Goal: Information Seeking & Learning: Learn about a topic

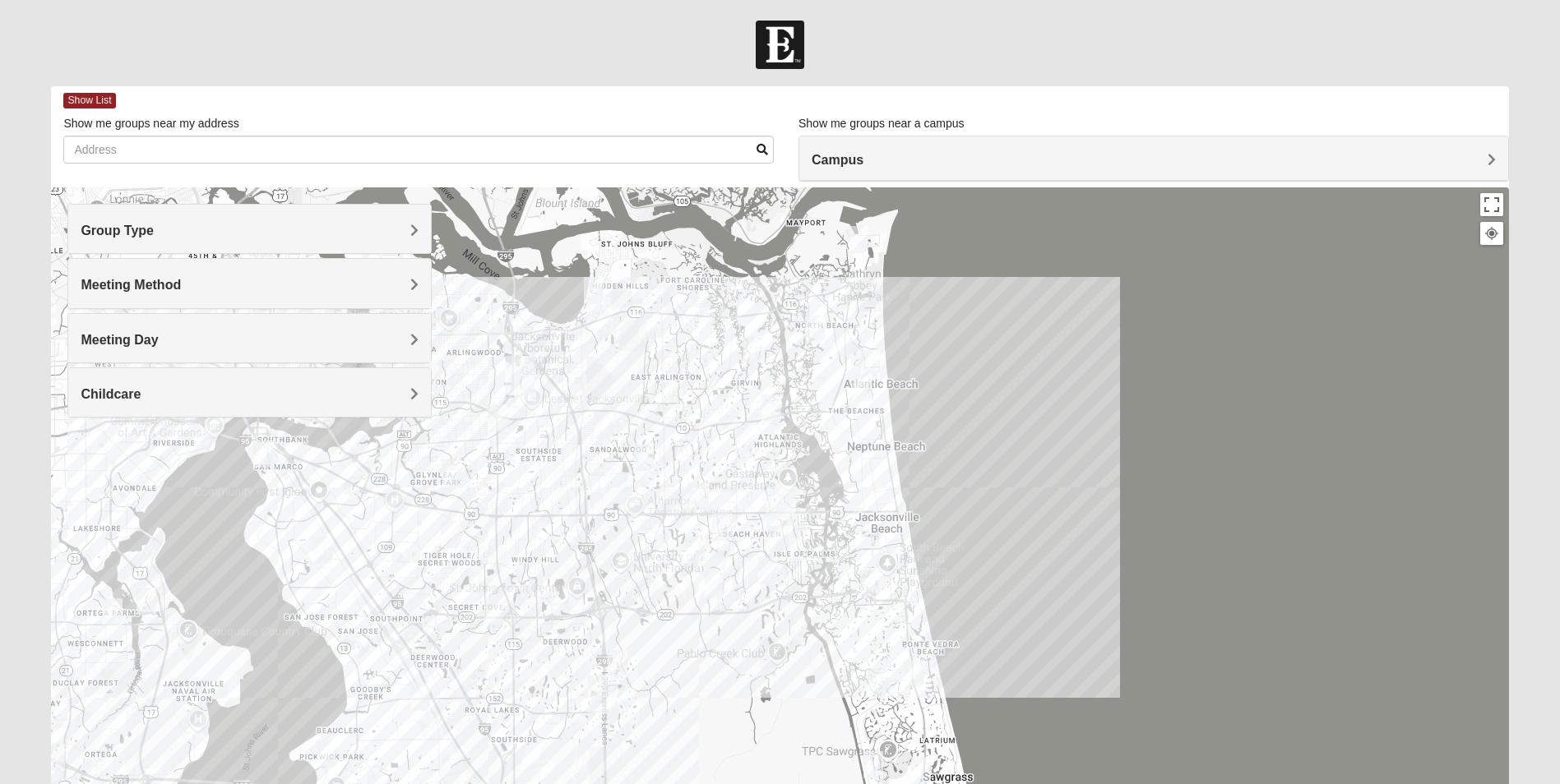
click at [298, 223] on h4 "Group Type" at bounding box center [249, 229] width 338 height 15
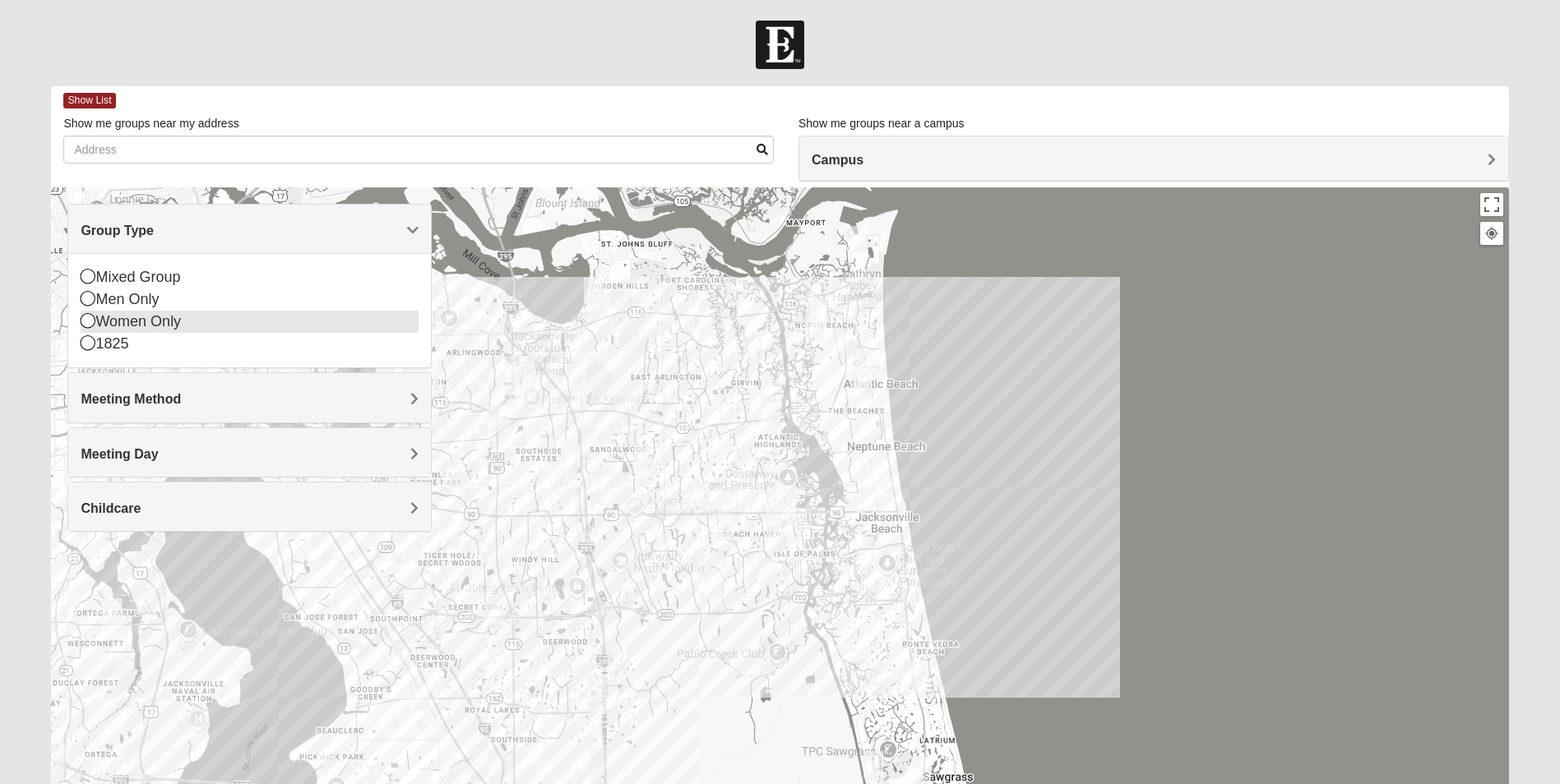
click at [113, 322] on div "Women Only" at bounding box center [249, 321] width 338 height 22
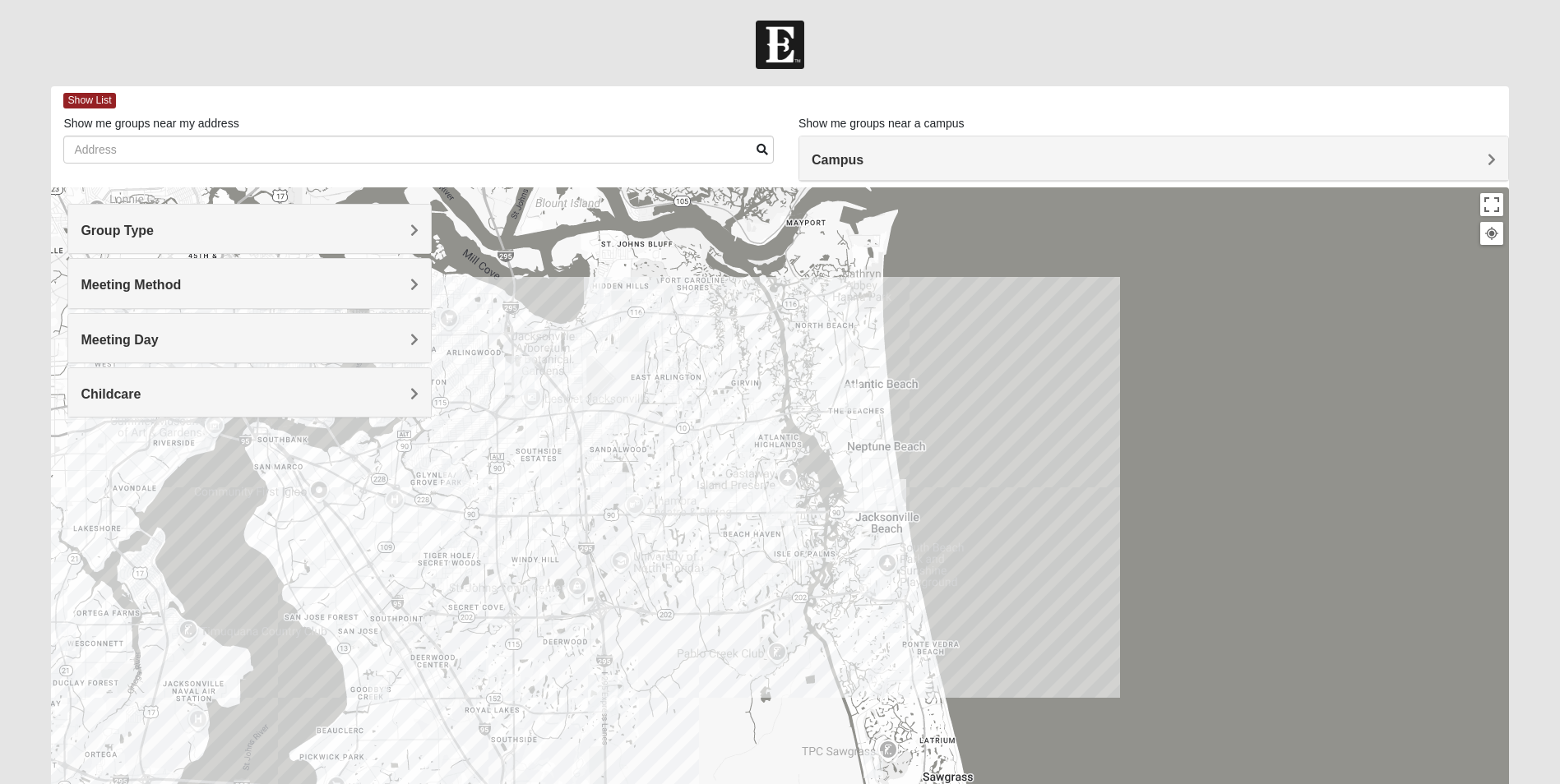
click at [382, 288] on h4 "Meeting Method" at bounding box center [249, 284] width 338 height 15
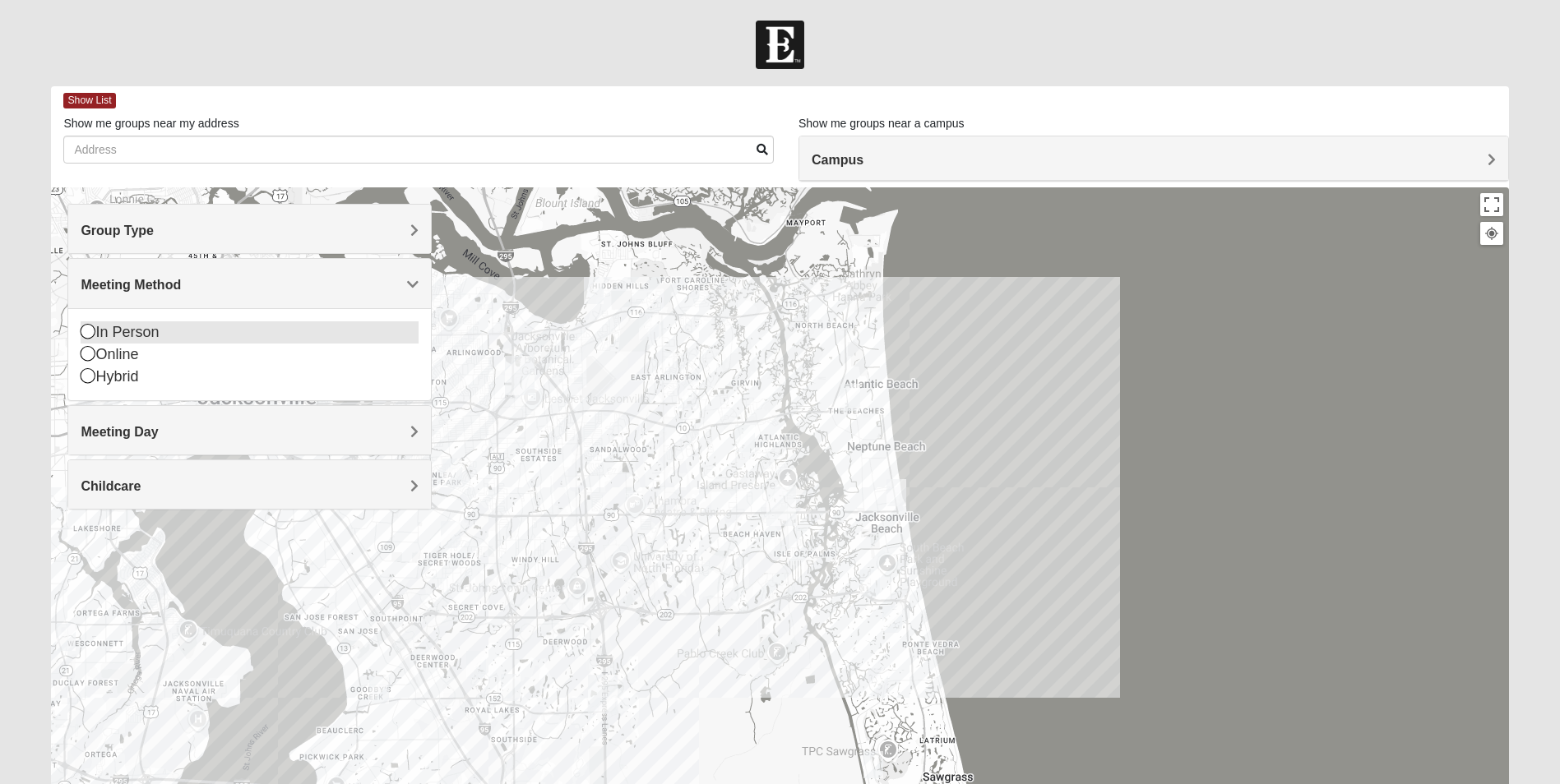
click at [216, 331] on div "In Person" at bounding box center [249, 332] width 338 height 22
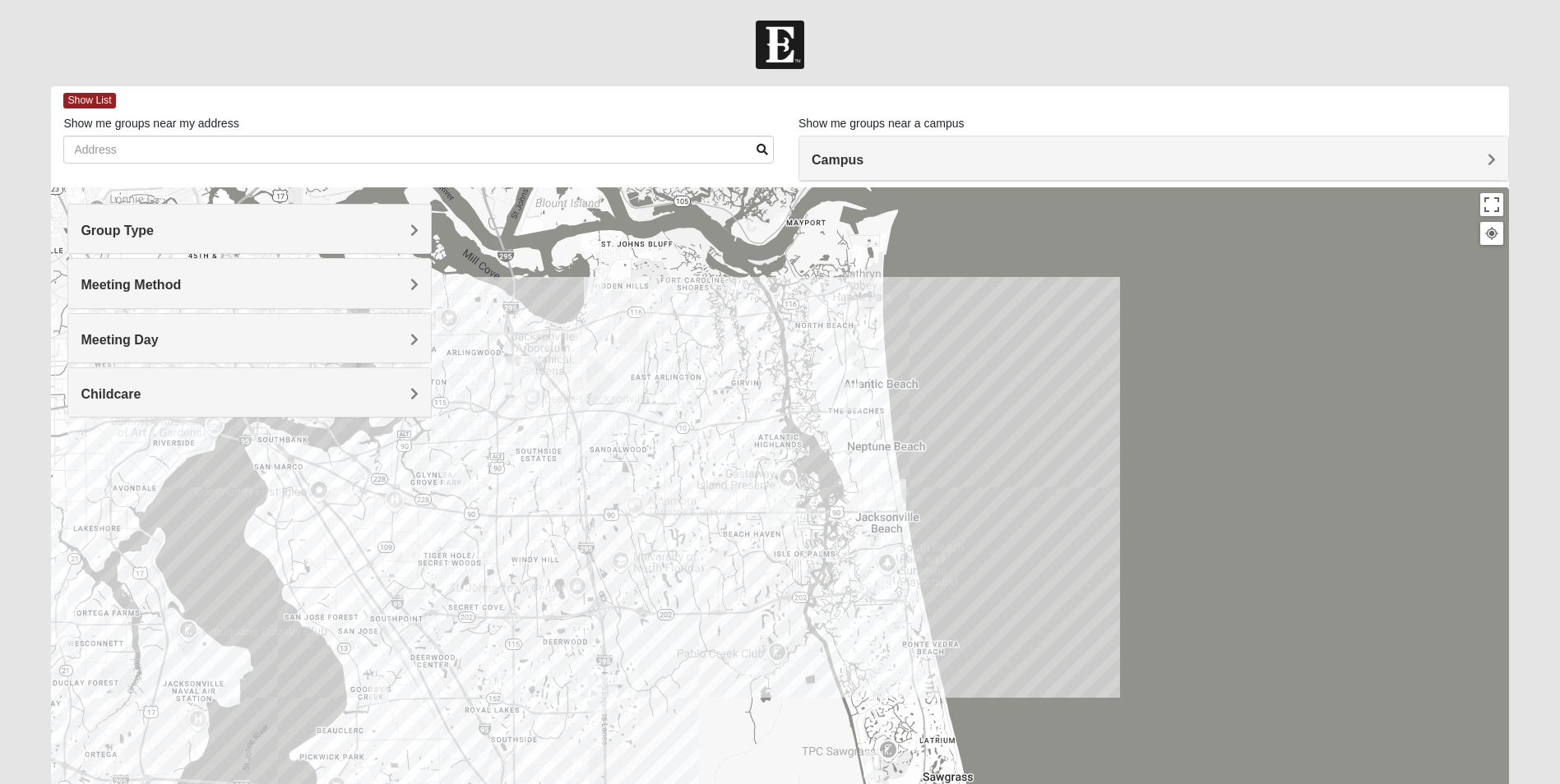
click at [398, 330] on div "Meeting Day" at bounding box center [249, 338] width 363 height 48
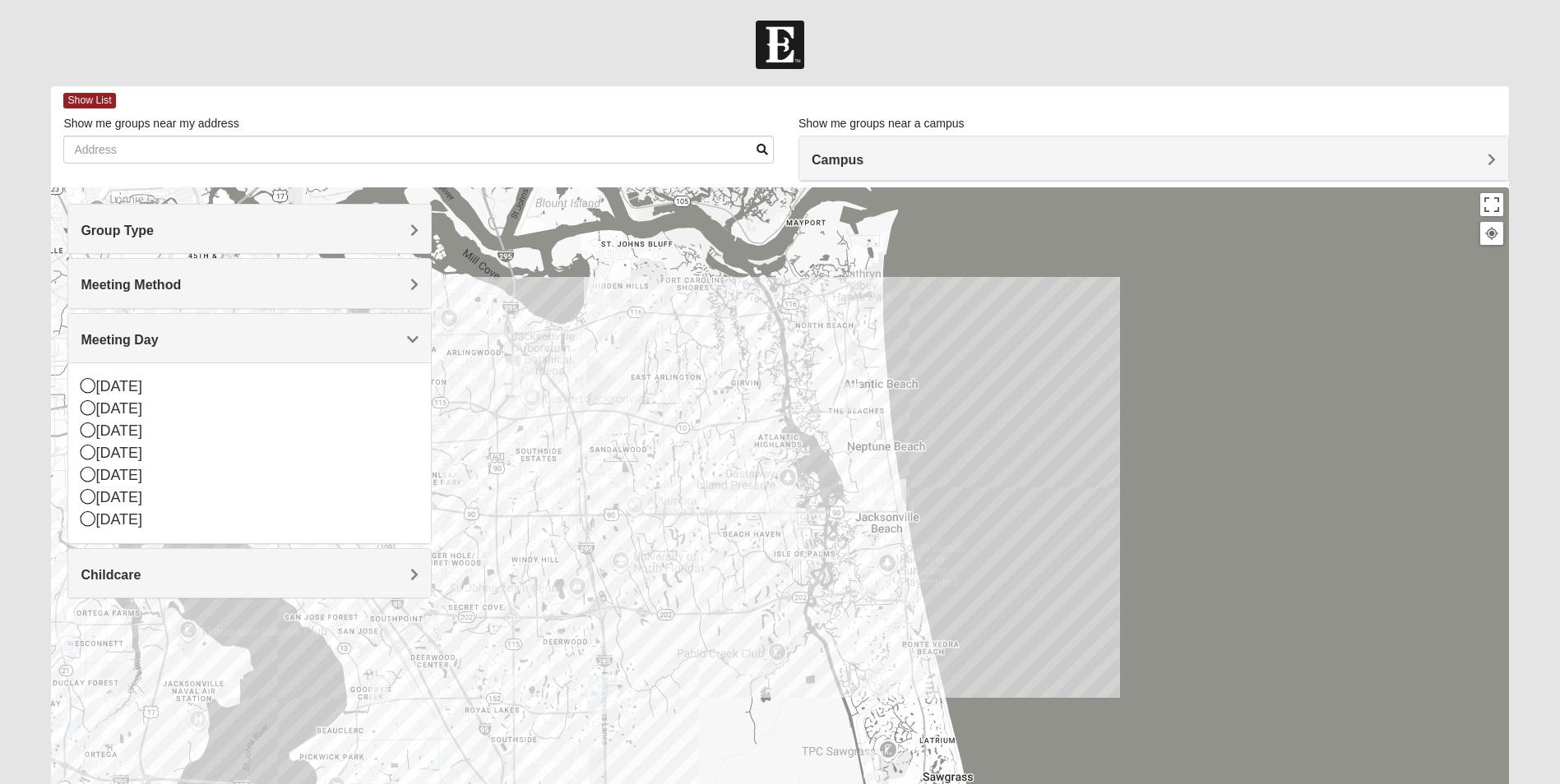
click at [398, 330] on div "Meeting Day" at bounding box center [249, 338] width 363 height 48
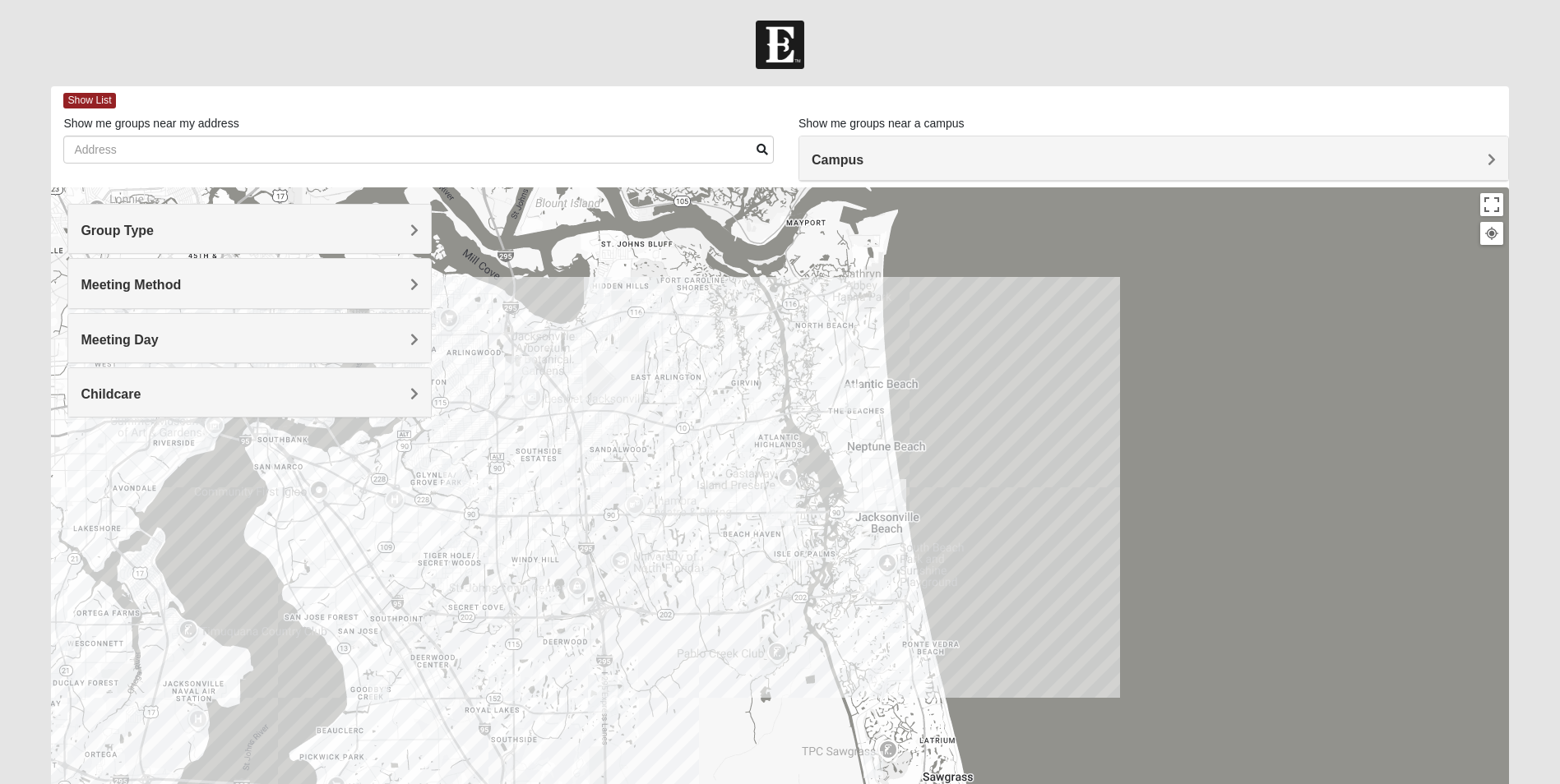
click at [1149, 163] on h4 "Campus" at bounding box center [1153, 159] width 684 height 15
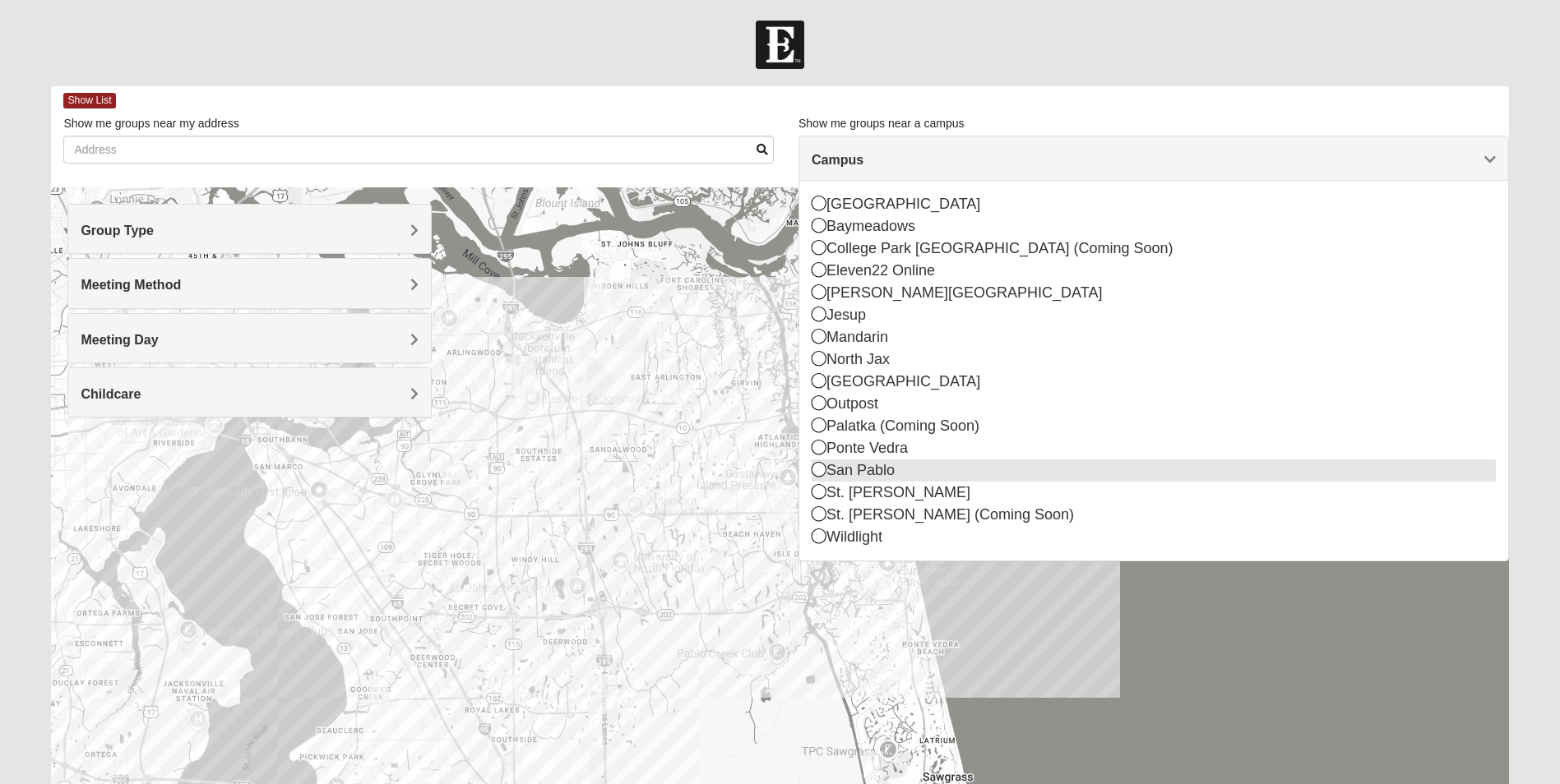
click at [912, 474] on div "San Pablo" at bounding box center [1153, 470] width 684 height 22
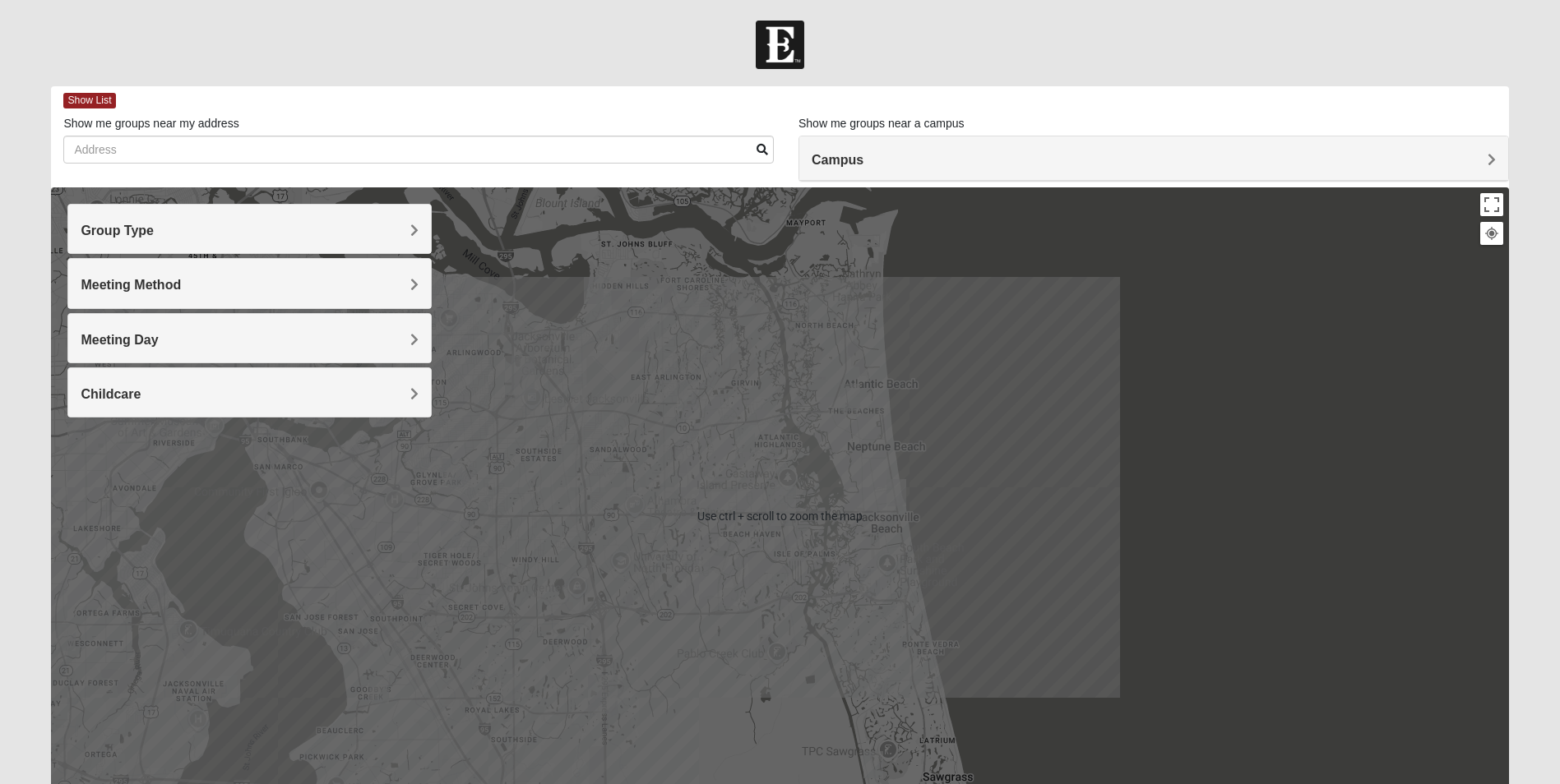
click at [1293, 368] on div at bounding box center [779, 516] width 1457 height 657
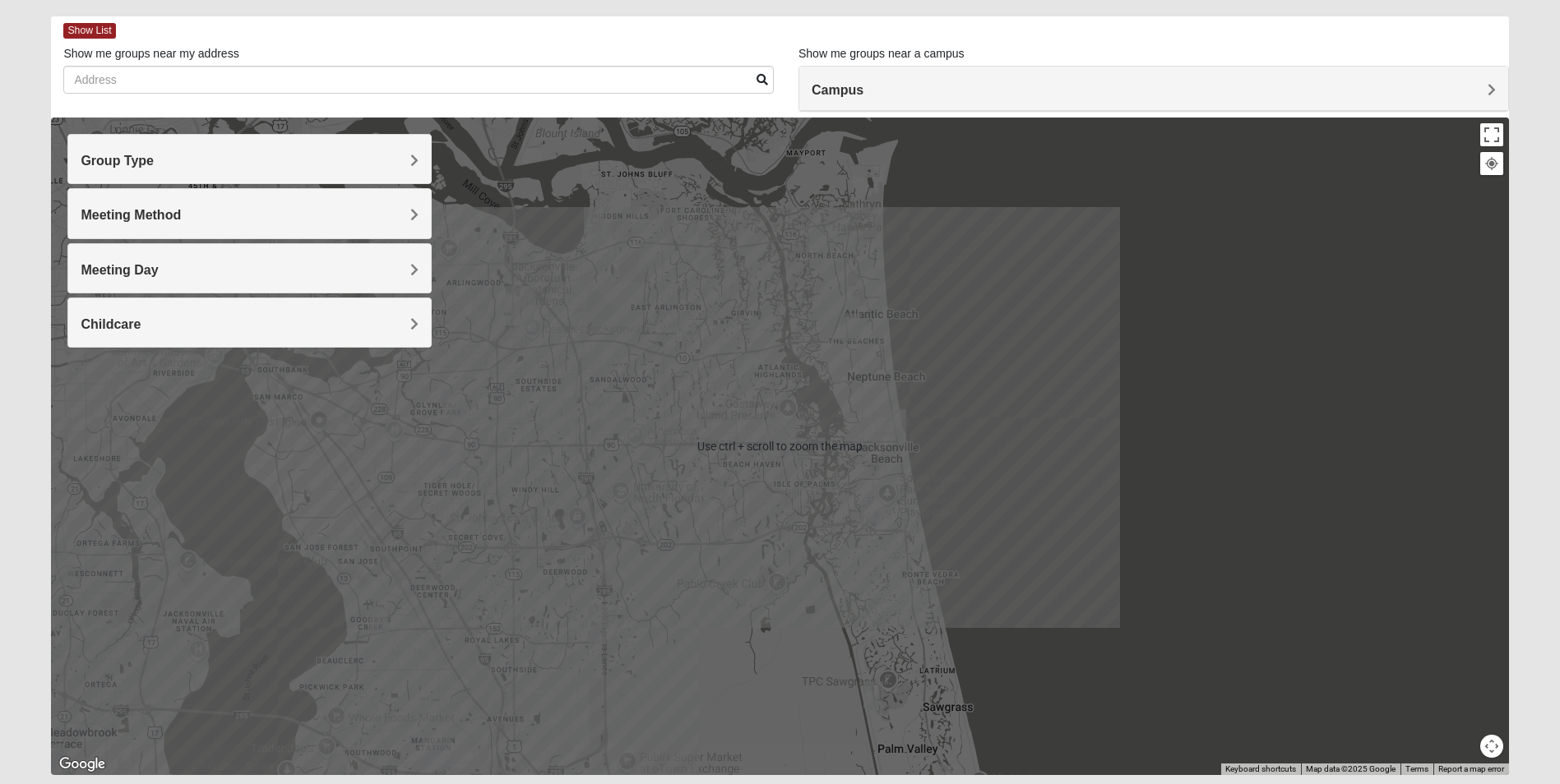
scroll to position [121, 0]
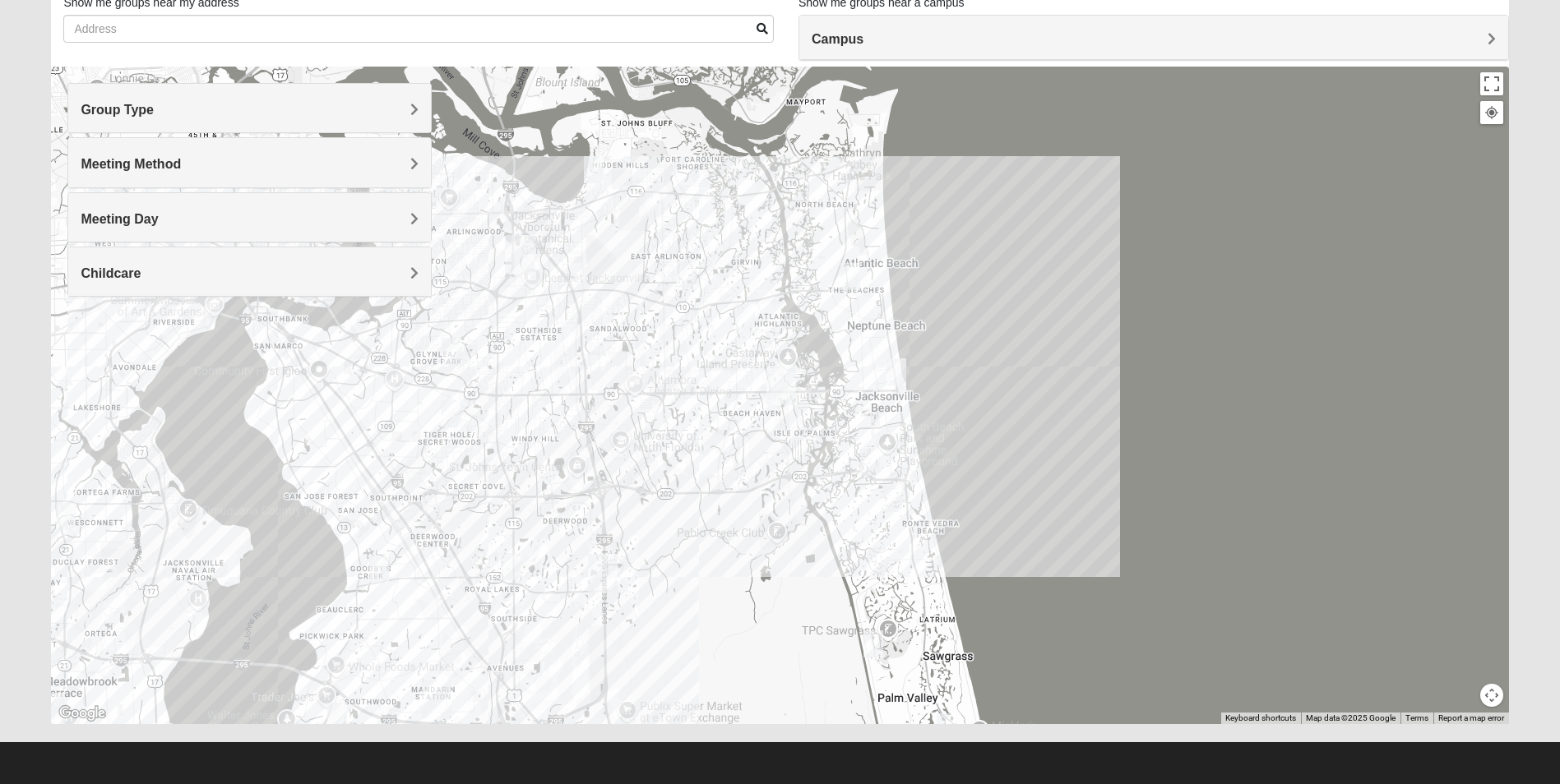
click at [1494, 106] on div at bounding box center [1491, 113] width 15 height 15
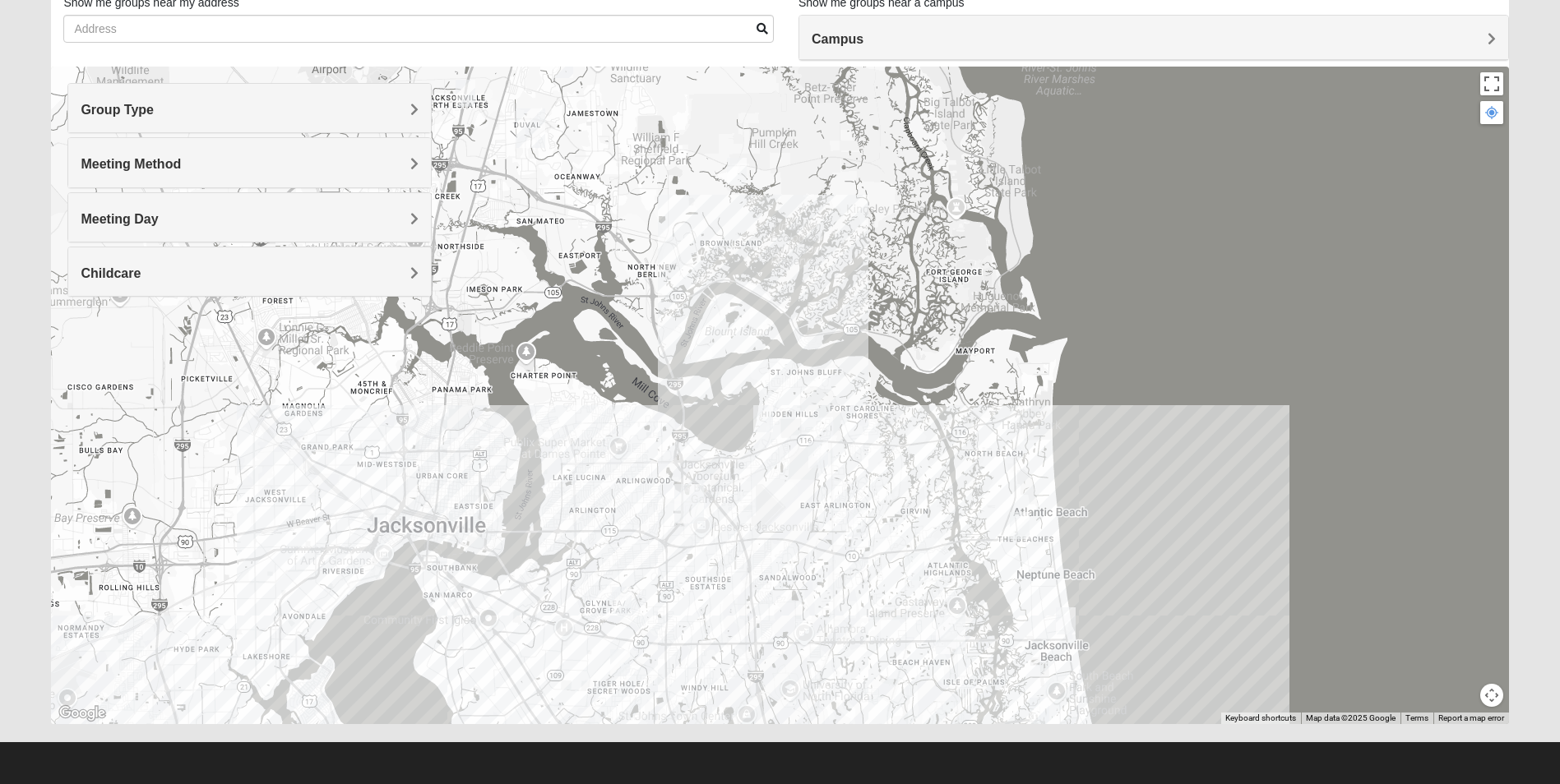
click at [818, 449] on img "Womens Beattie 32225" at bounding box center [818, 455] width 20 height 27
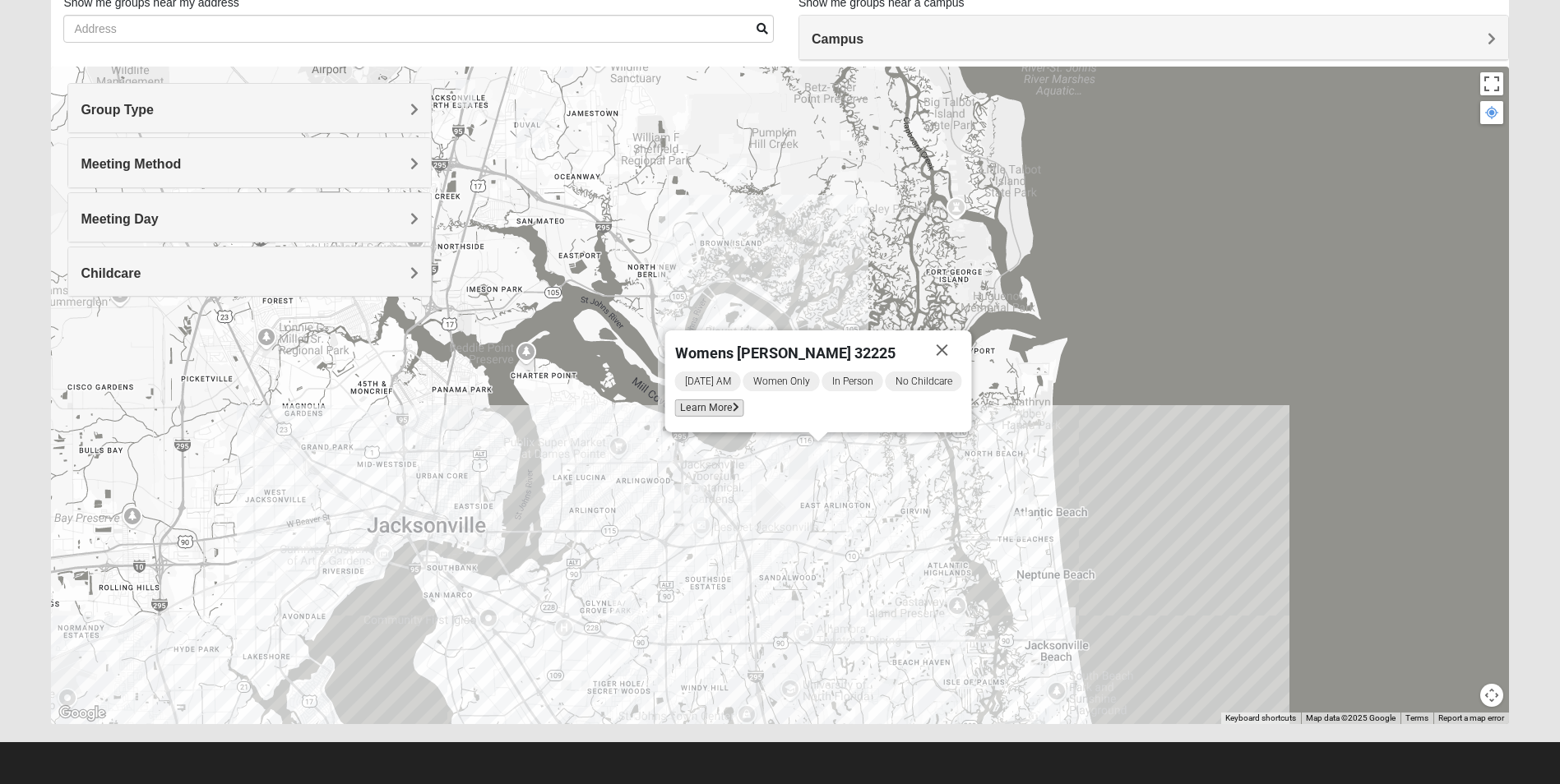
click at [707, 412] on span "Learn More" at bounding box center [709, 407] width 69 height 17
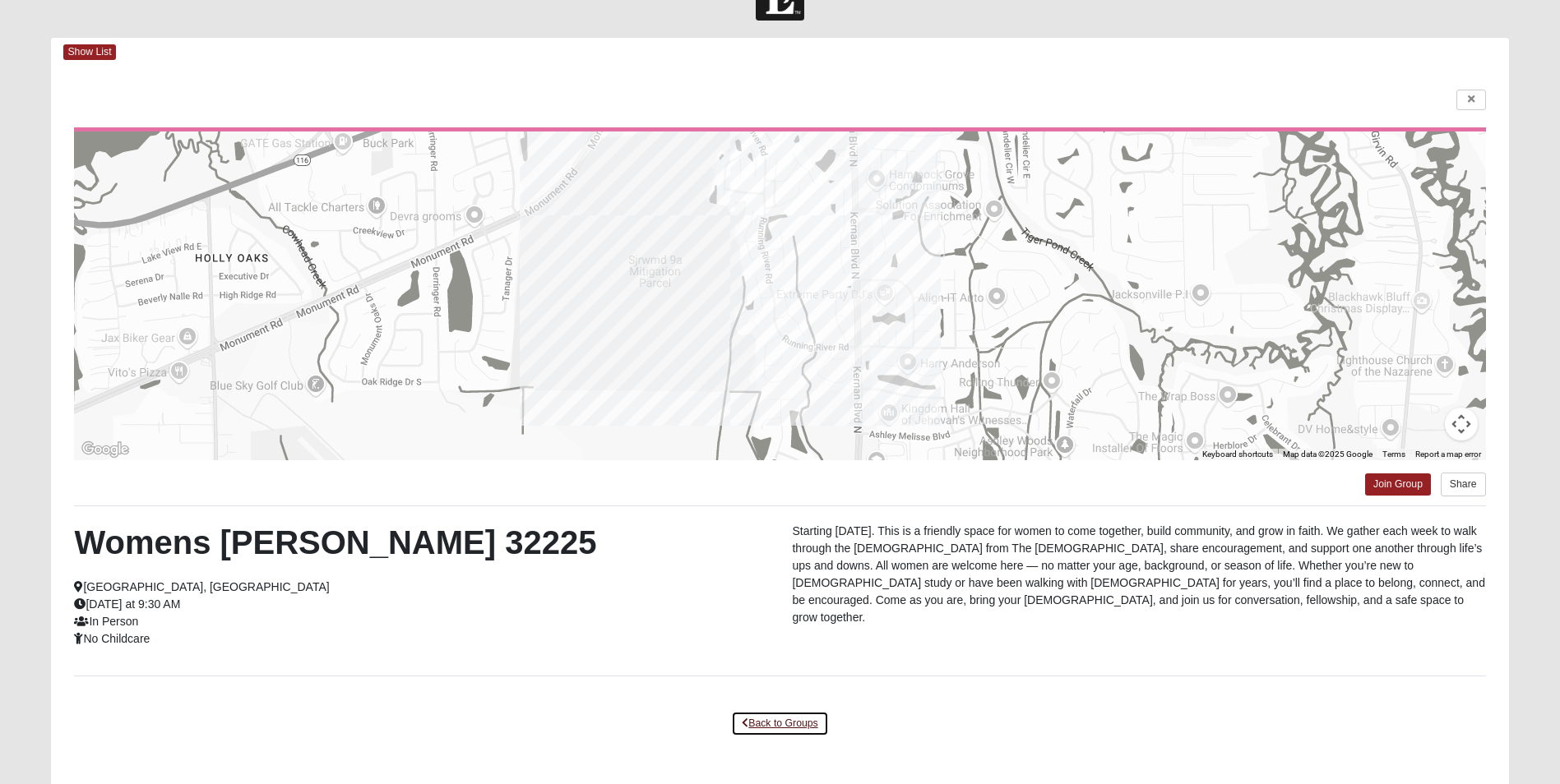
click at [784, 718] on link "Back to Groups" at bounding box center [779, 723] width 97 height 26
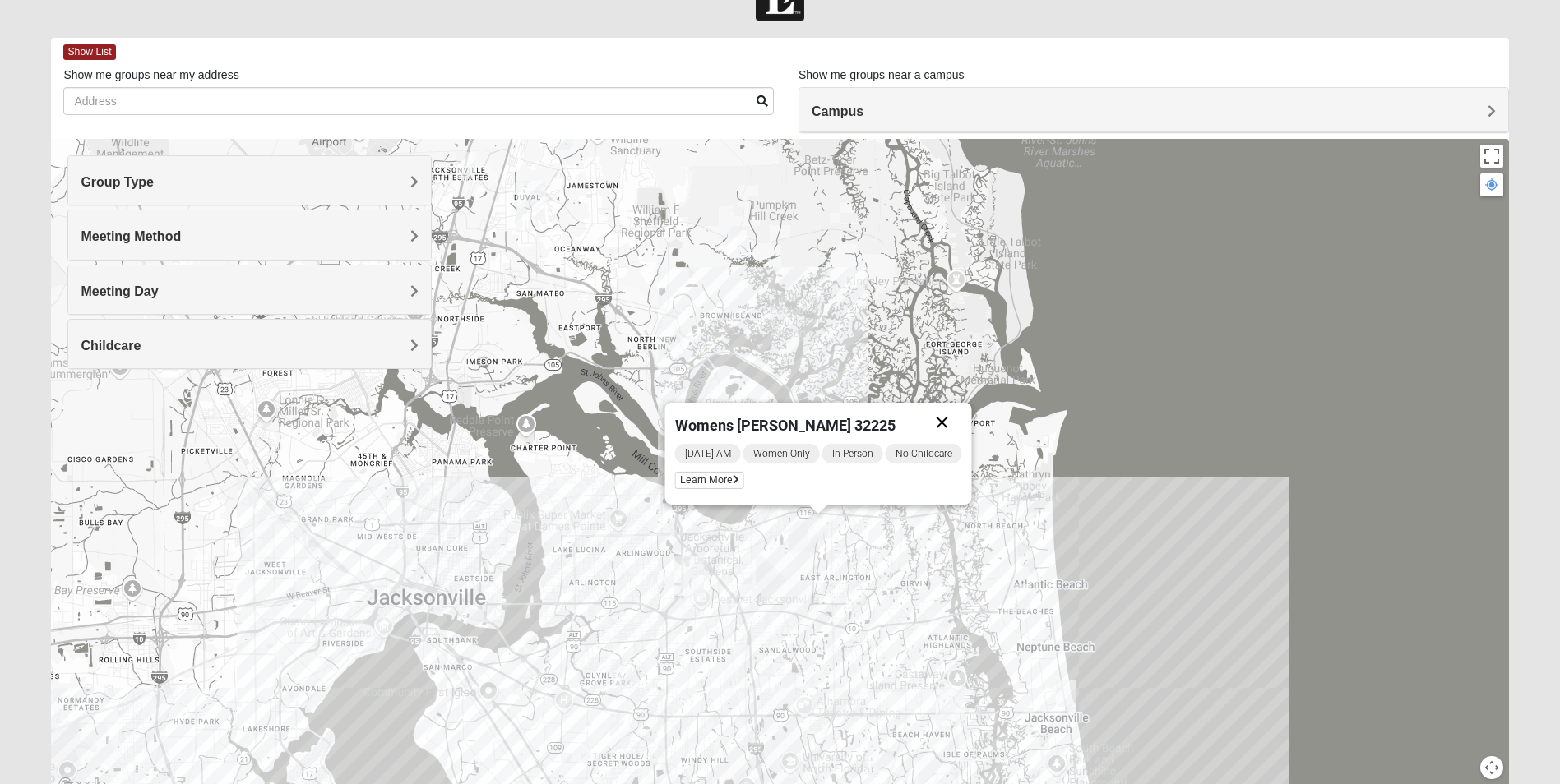
click at [945, 411] on button "Close" at bounding box center [942, 422] width 39 height 39
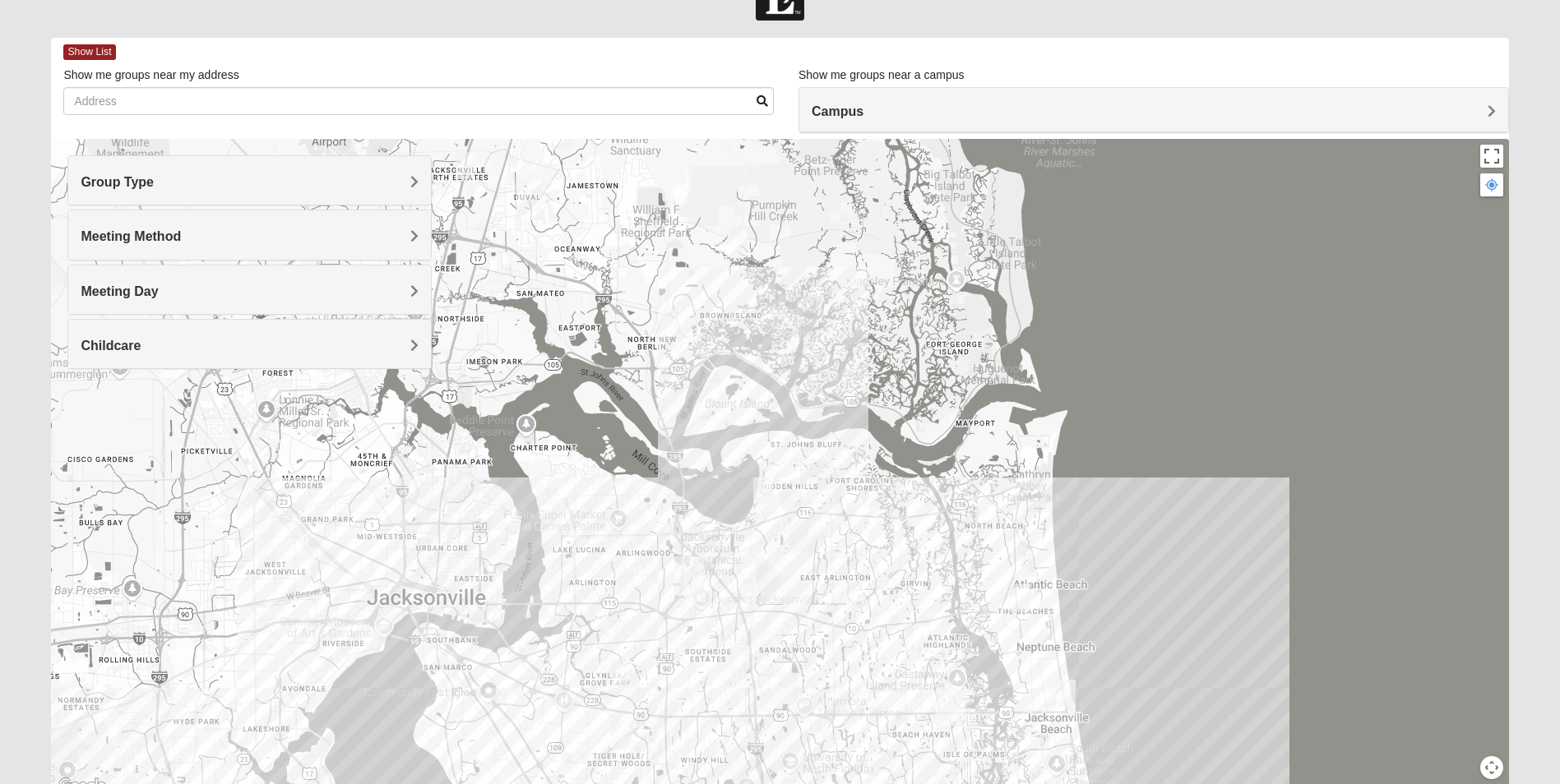
click at [850, 639] on div "To navigate, press the arrow keys." at bounding box center [779, 468] width 1457 height 657
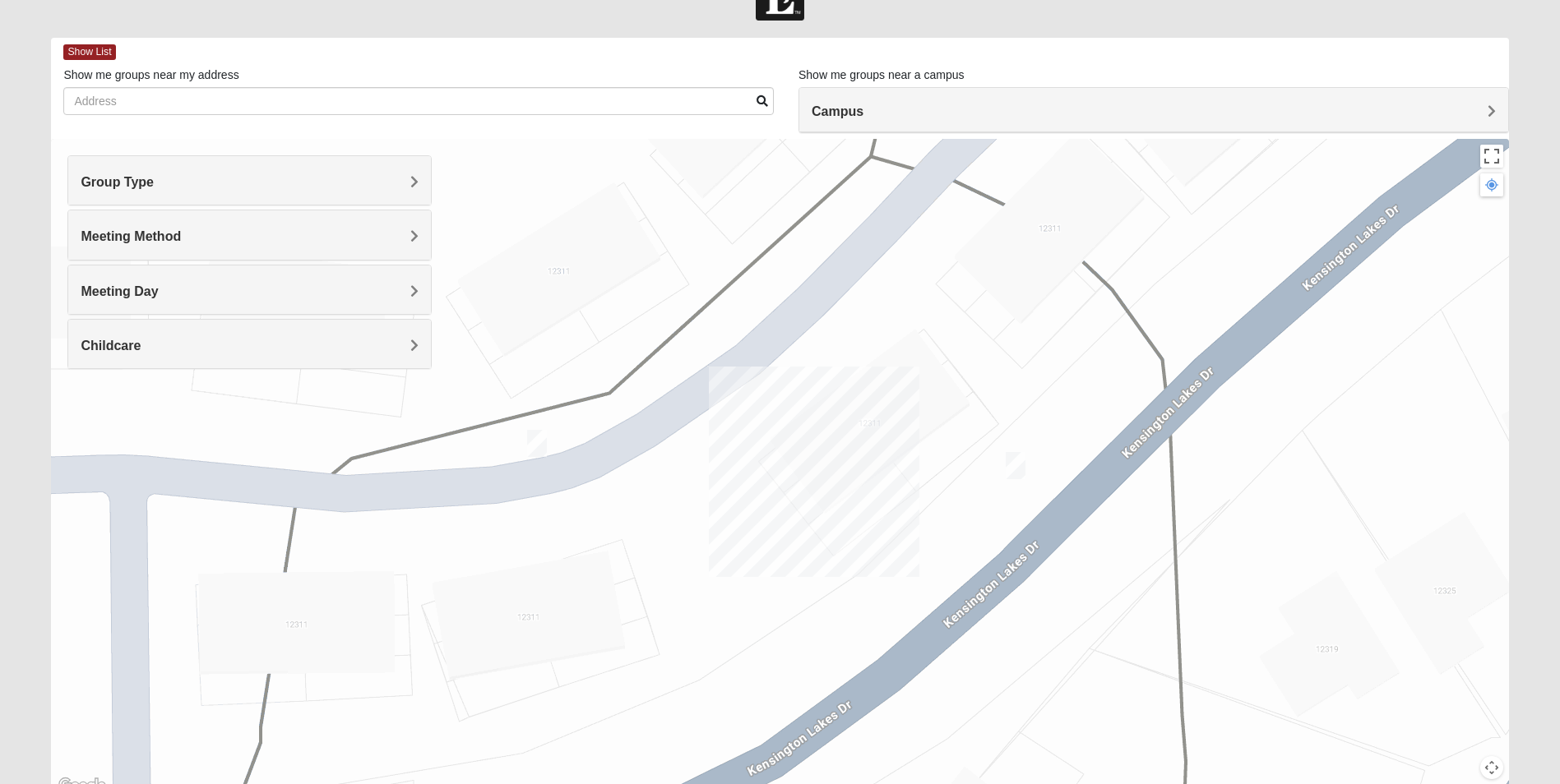
click at [540, 446] on img "Womens VanSickle 32225" at bounding box center [537, 443] width 20 height 27
click at [1013, 462] on img "Womens Vail 32246" at bounding box center [1015, 465] width 20 height 27
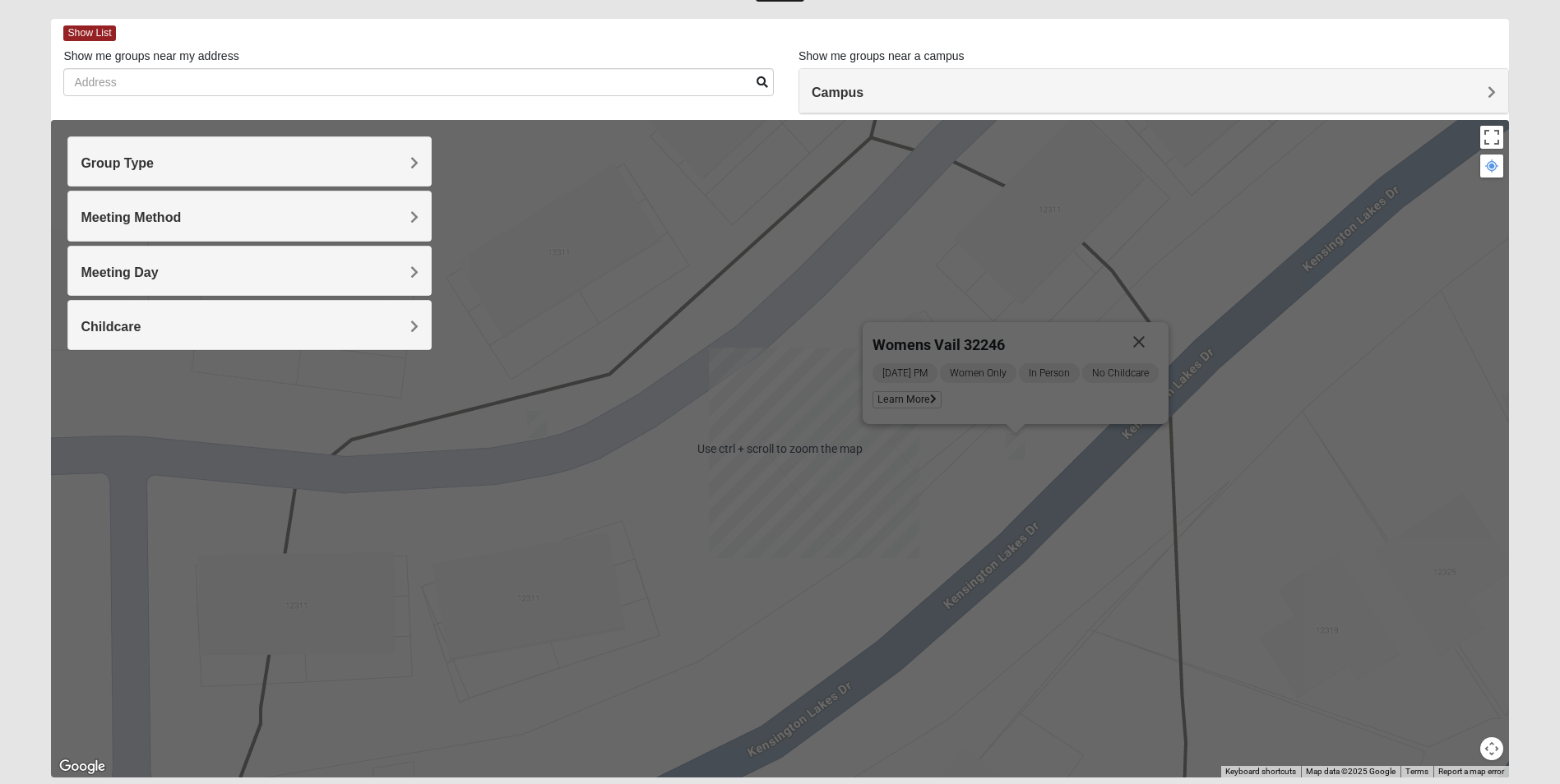
scroll to position [38, 0]
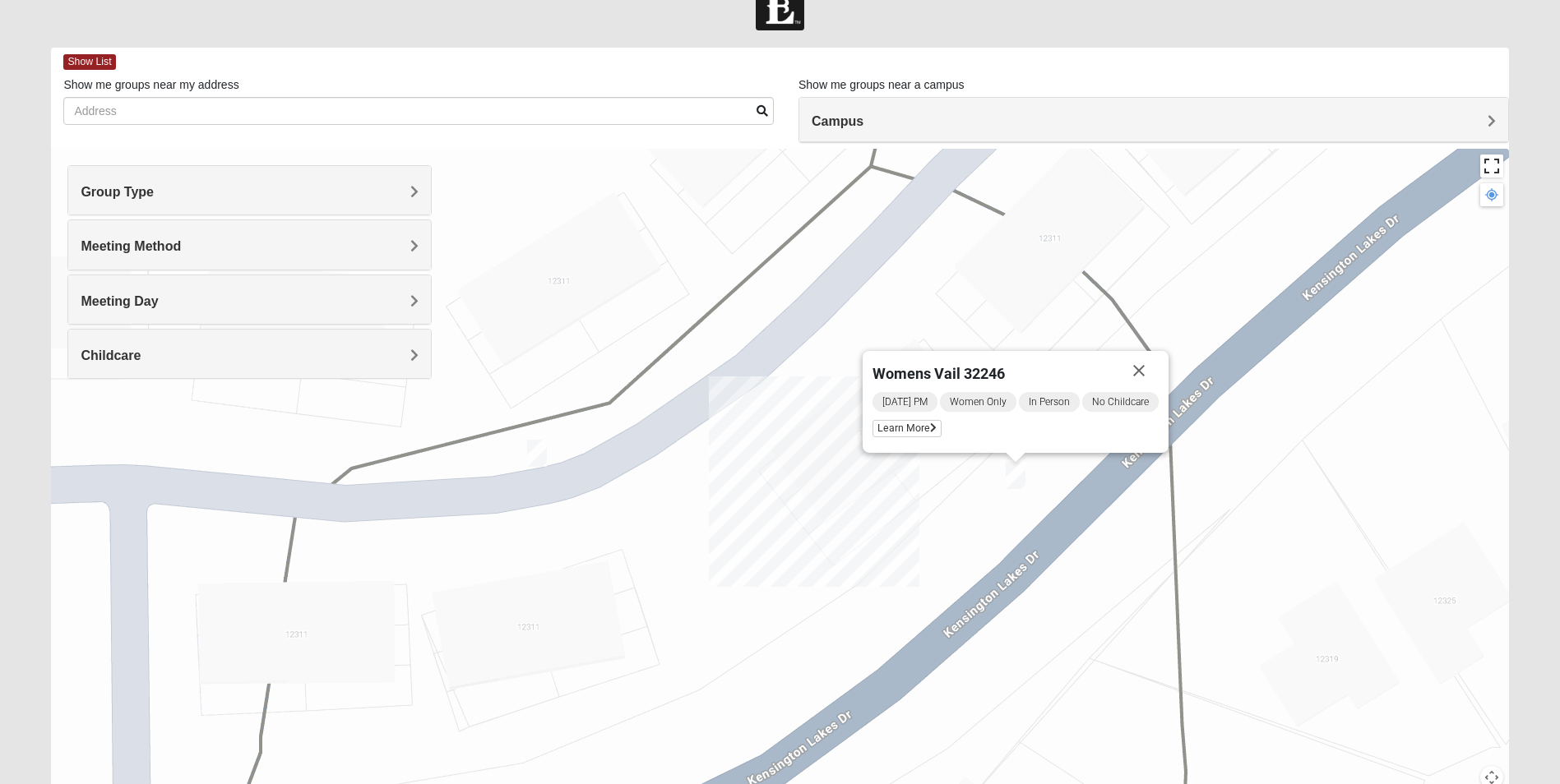
click at [1496, 167] on button "Toggle fullscreen view" at bounding box center [1491, 166] width 23 height 23
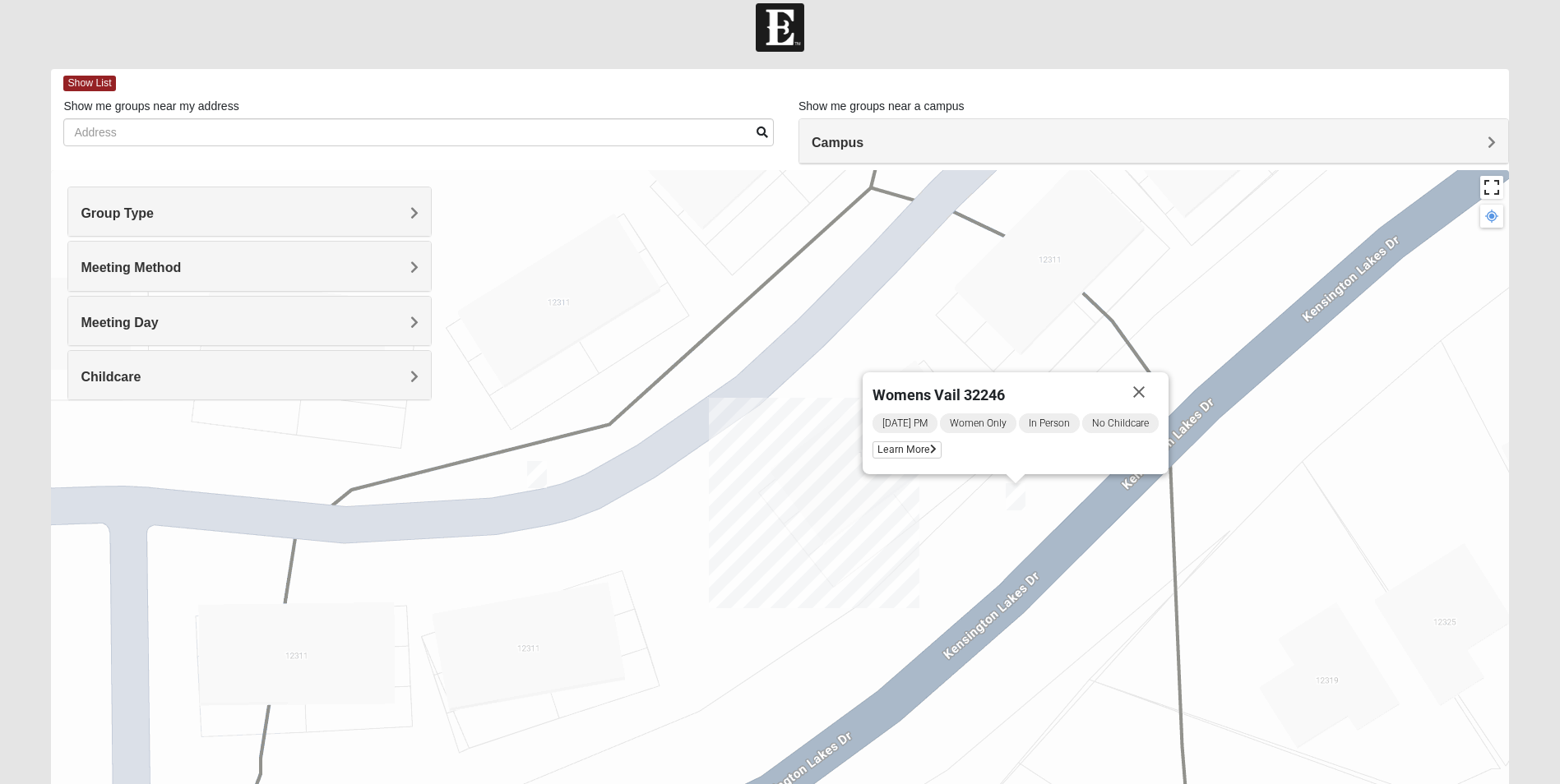
scroll to position [0, 0]
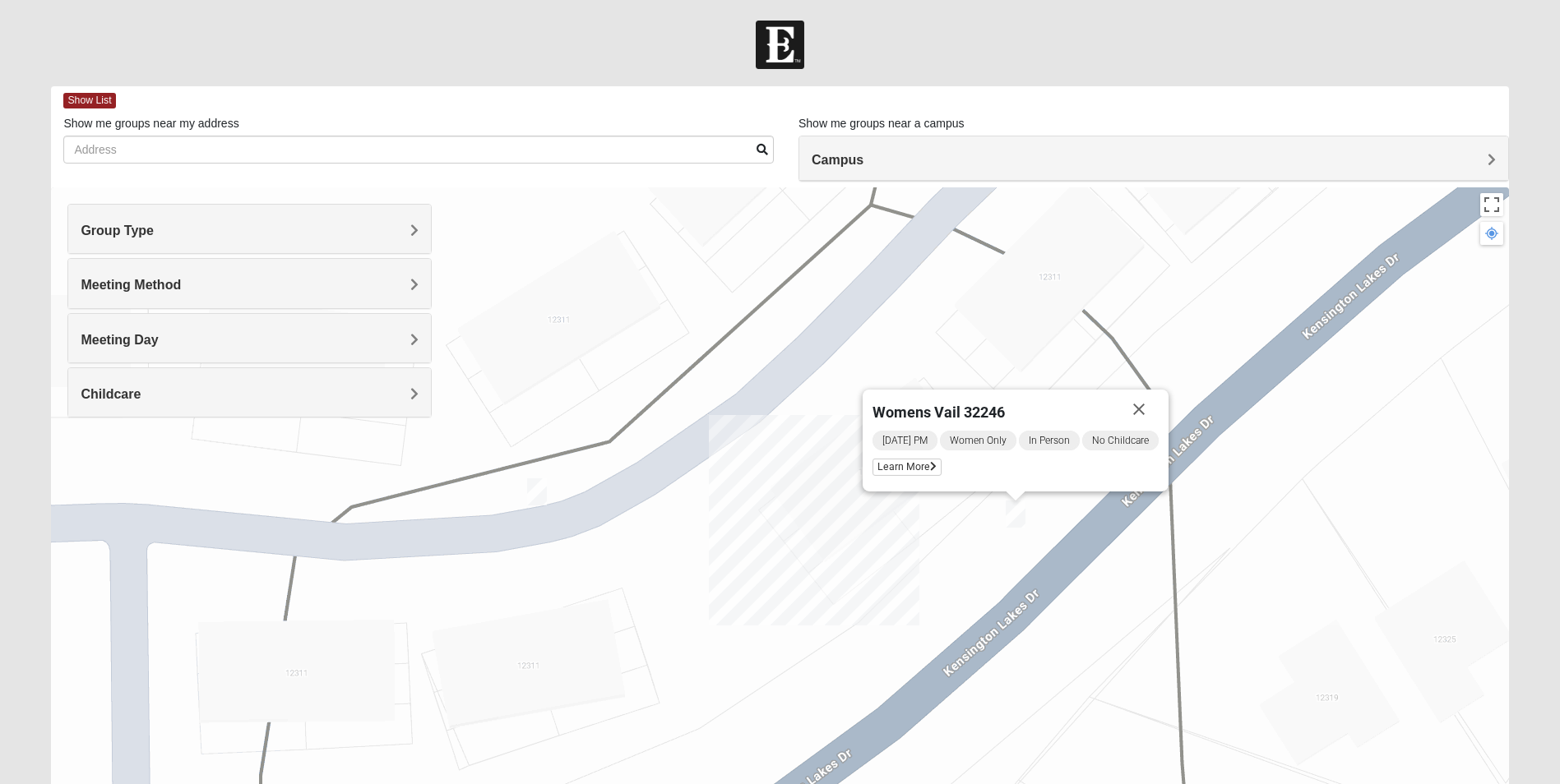
click at [1097, 157] on h4 "Campus" at bounding box center [1153, 159] width 684 height 15
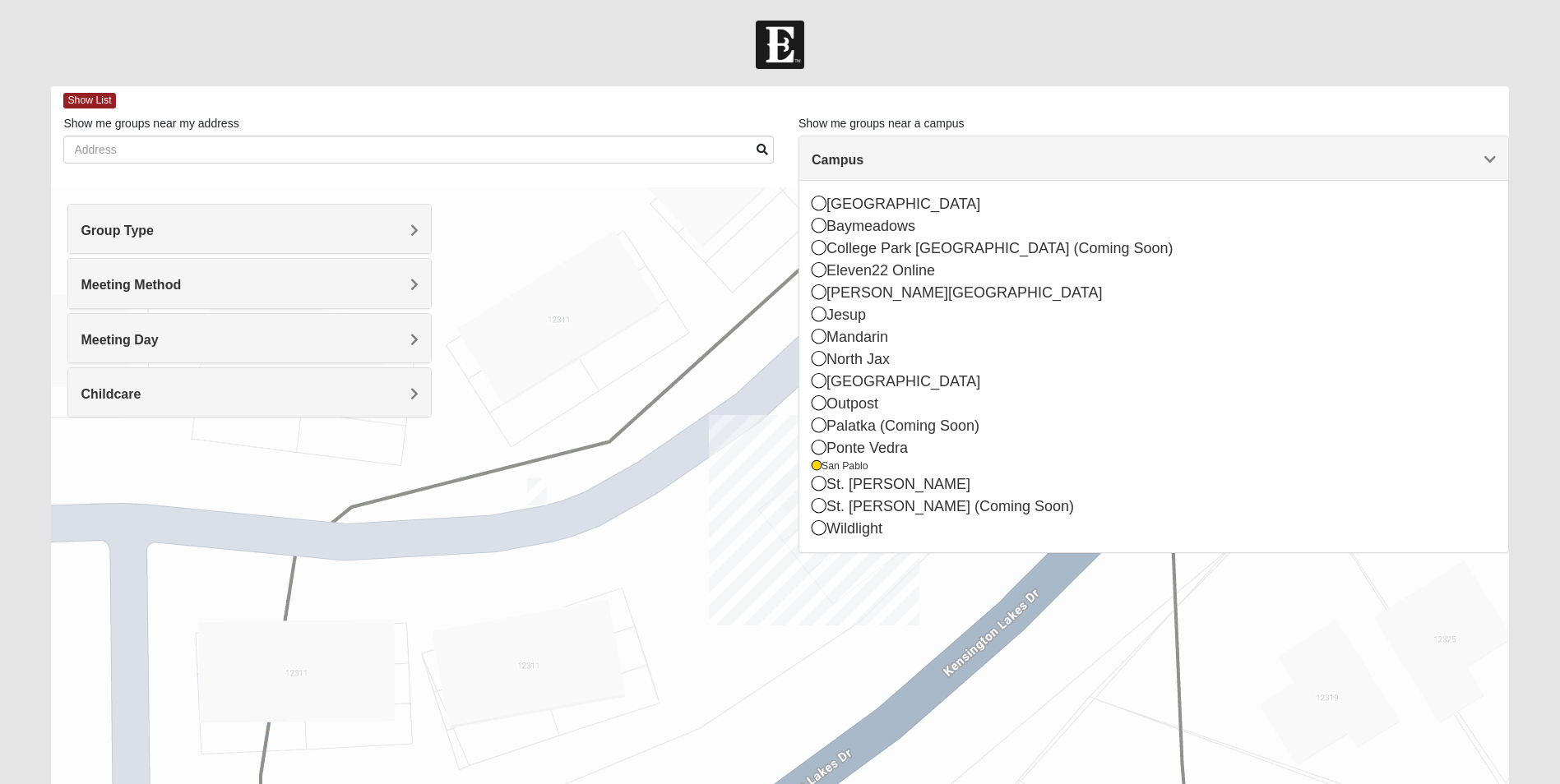
click at [1538, 229] on form "Log In Find A Group Error Show List Loading Groups" at bounding box center [780, 463] width 1560 height 884
click at [1531, 234] on form "Log In Find A Group Error Show List Loading Groups" at bounding box center [780, 463] width 1560 height 884
click at [863, 153] on span "Campus" at bounding box center [837, 160] width 52 height 14
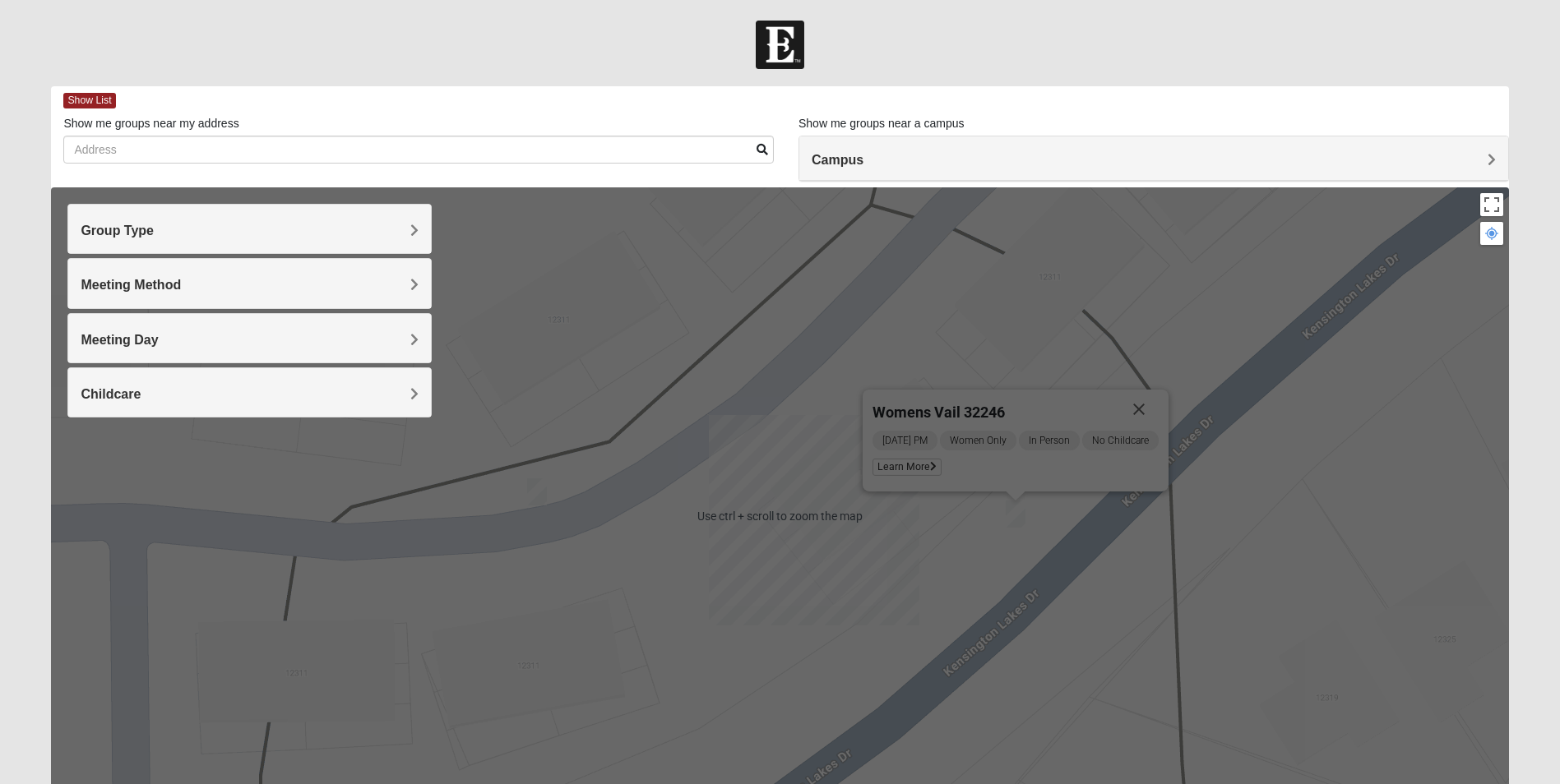
click at [1494, 240] on div at bounding box center [1491, 233] width 15 height 15
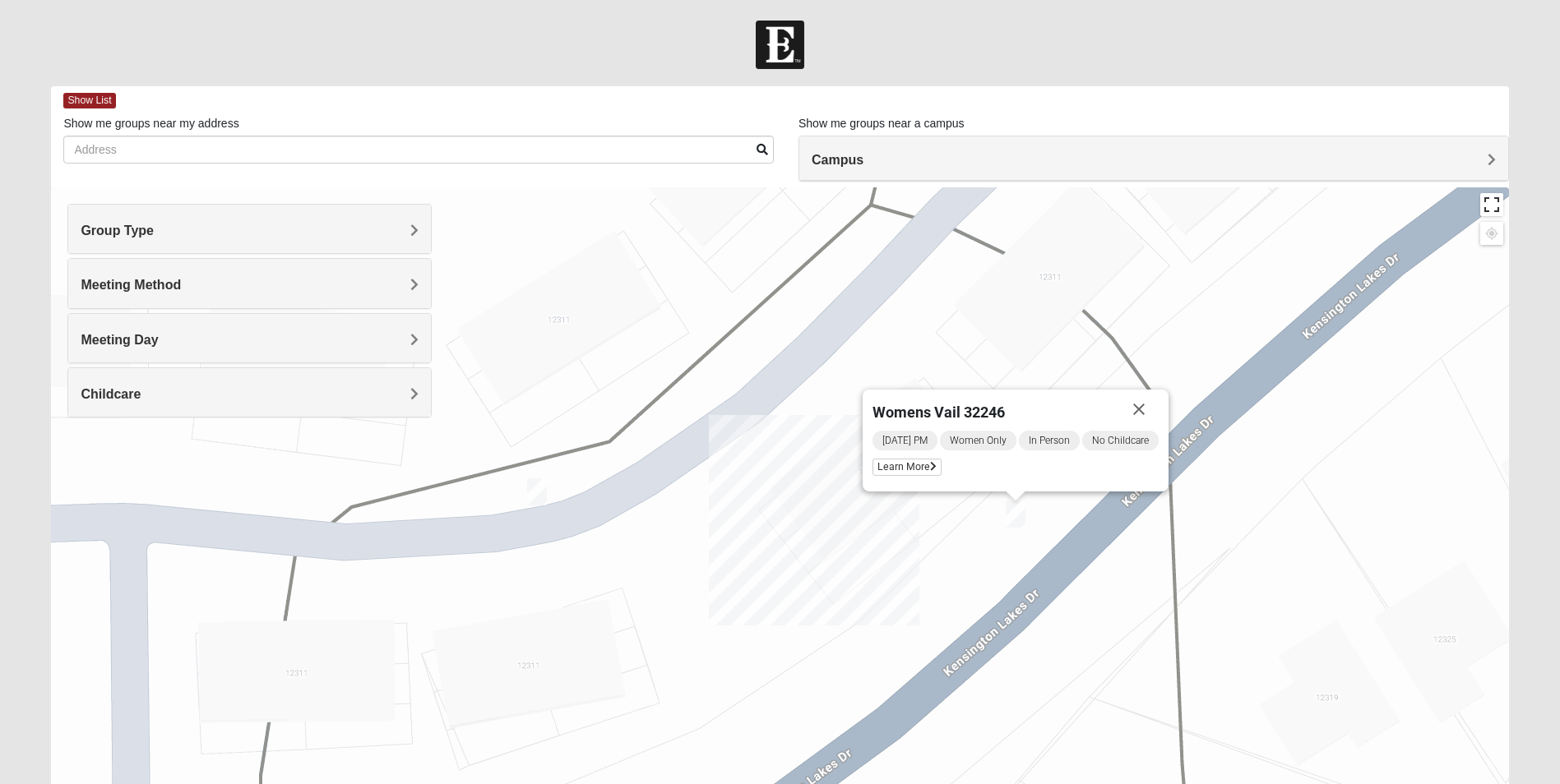
click at [1486, 205] on button "Toggle fullscreen view" at bounding box center [1491, 204] width 23 height 23
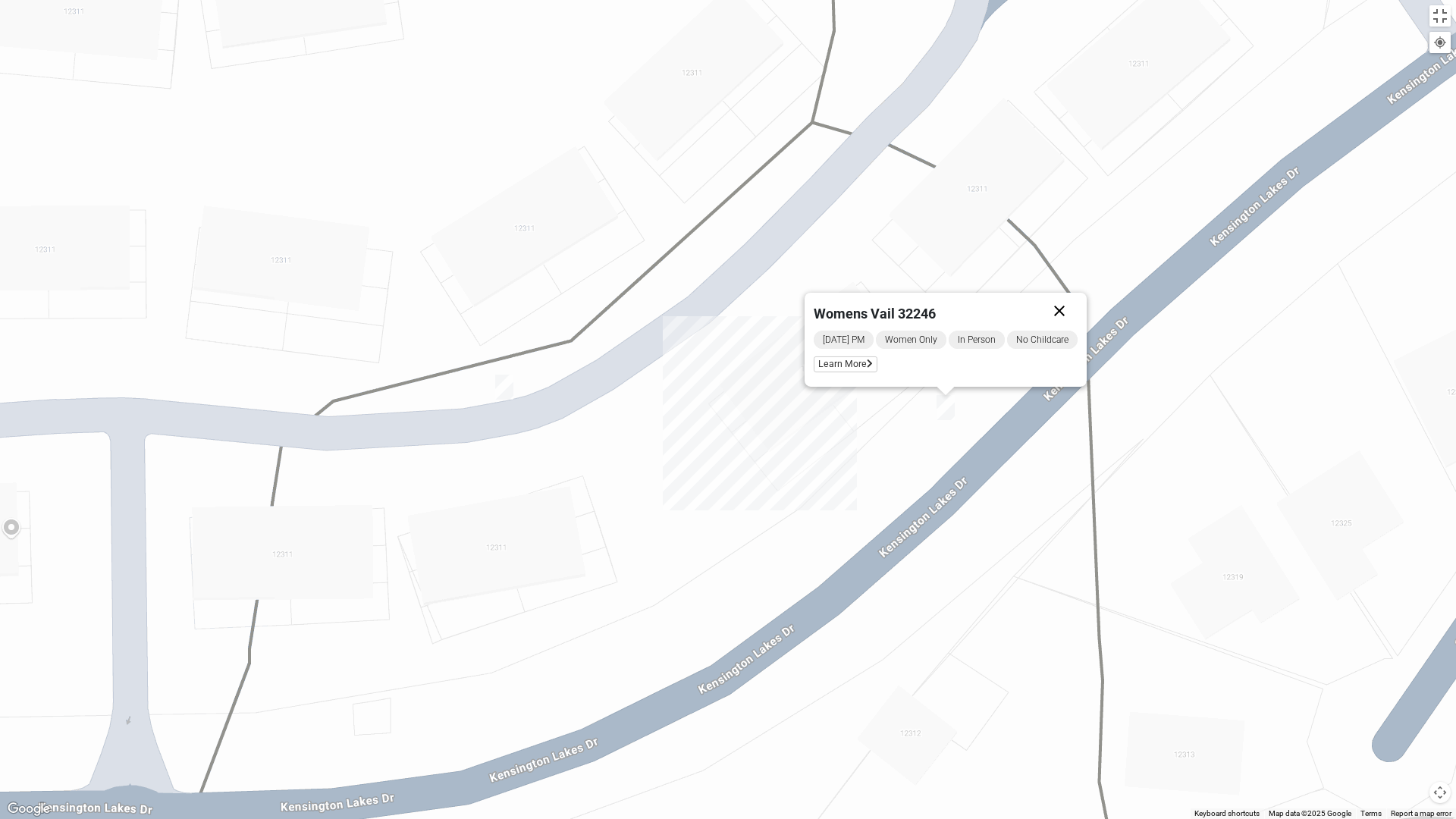
click at [1069, 303] on button "Close" at bounding box center [1059, 311] width 36 height 36
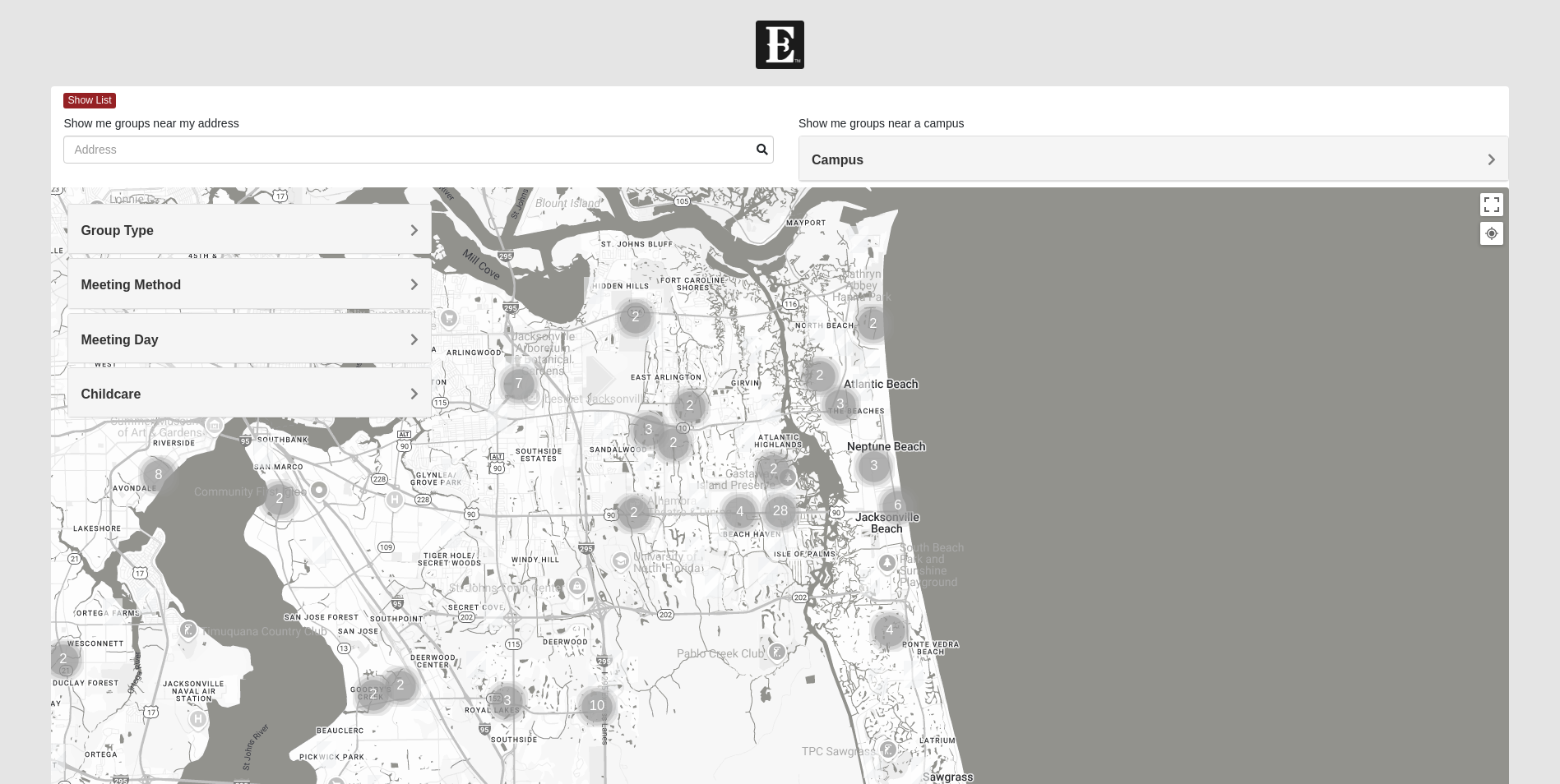
click at [337, 214] on div "Group Type" at bounding box center [249, 229] width 363 height 48
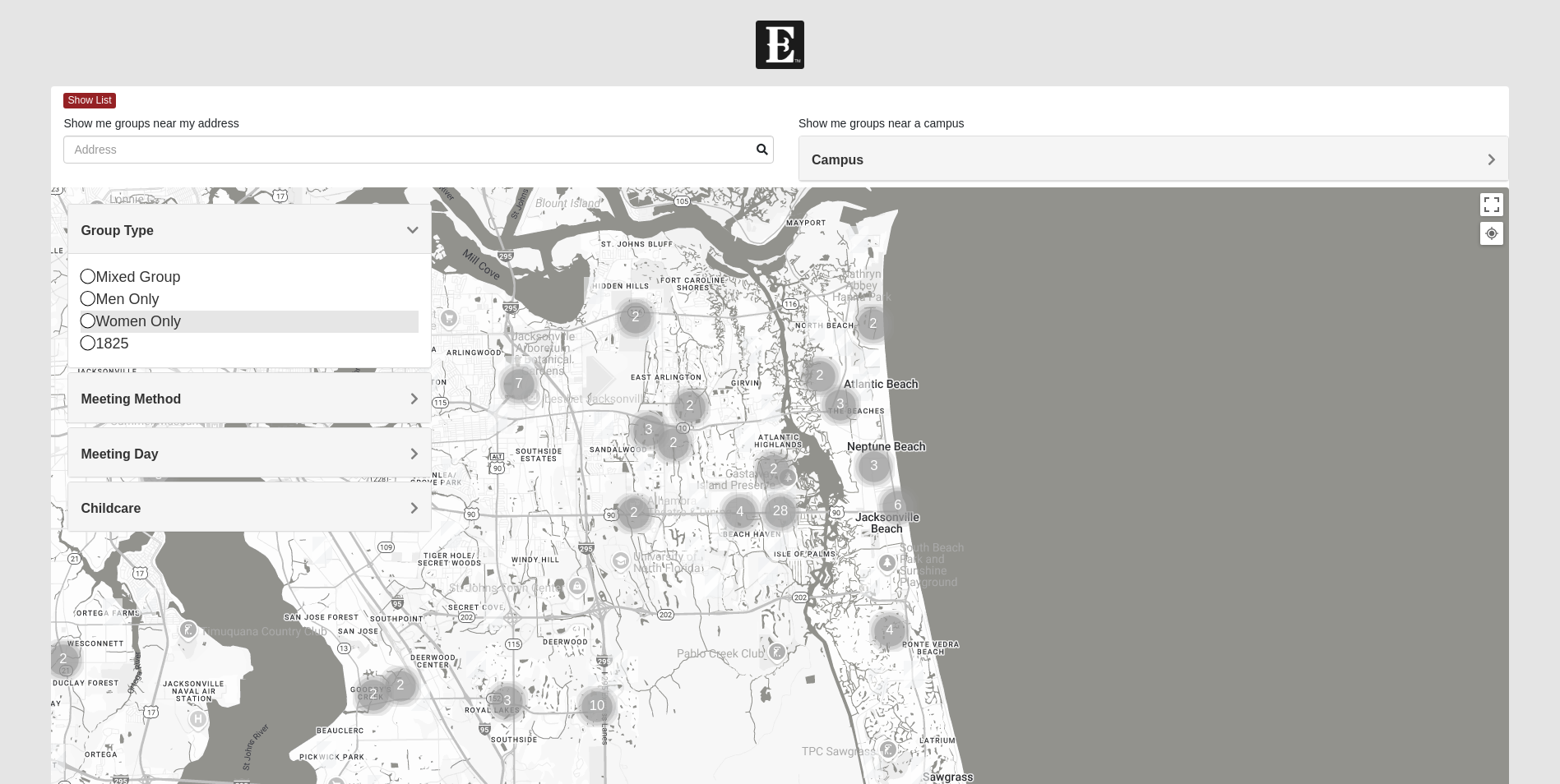
click at [82, 320] on icon at bounding box center [88, 321] width 15 height 15
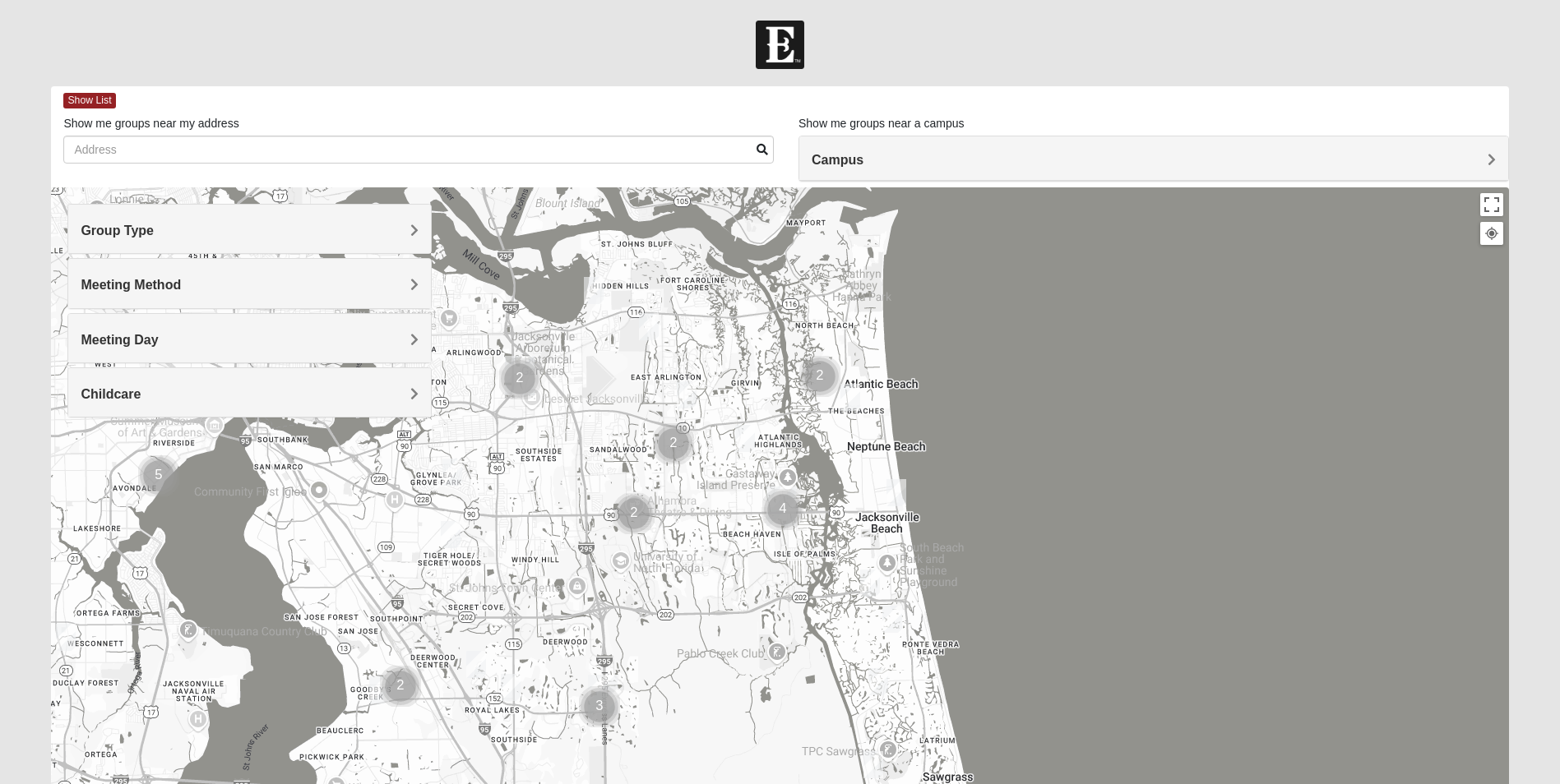
click at [131, 294] on div "Meeting Method" at bounding box center [249, 283] width 363 height 48
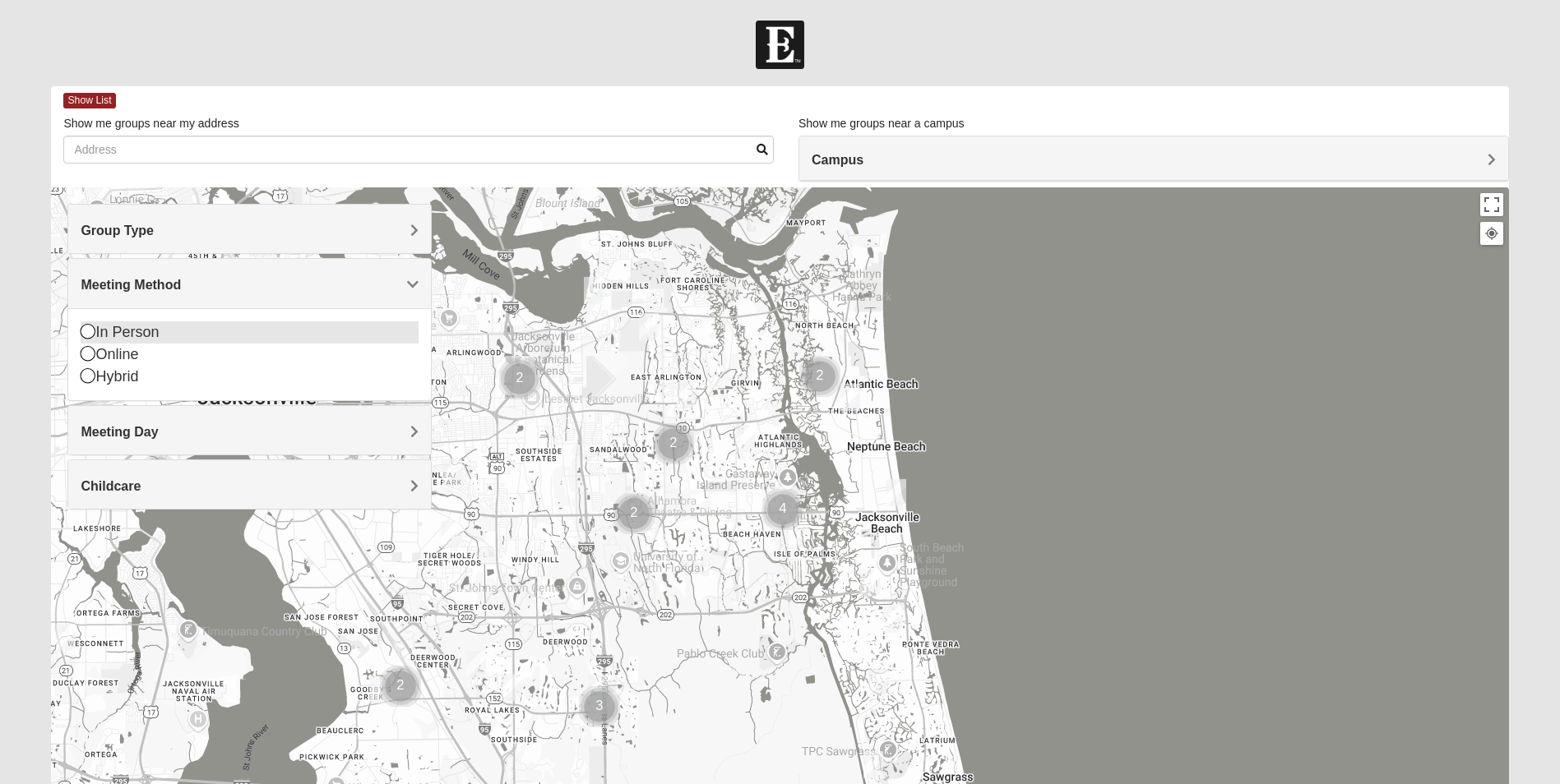
click at [90, 338] on icon at bounding box center [88, 331] width 15 height 15
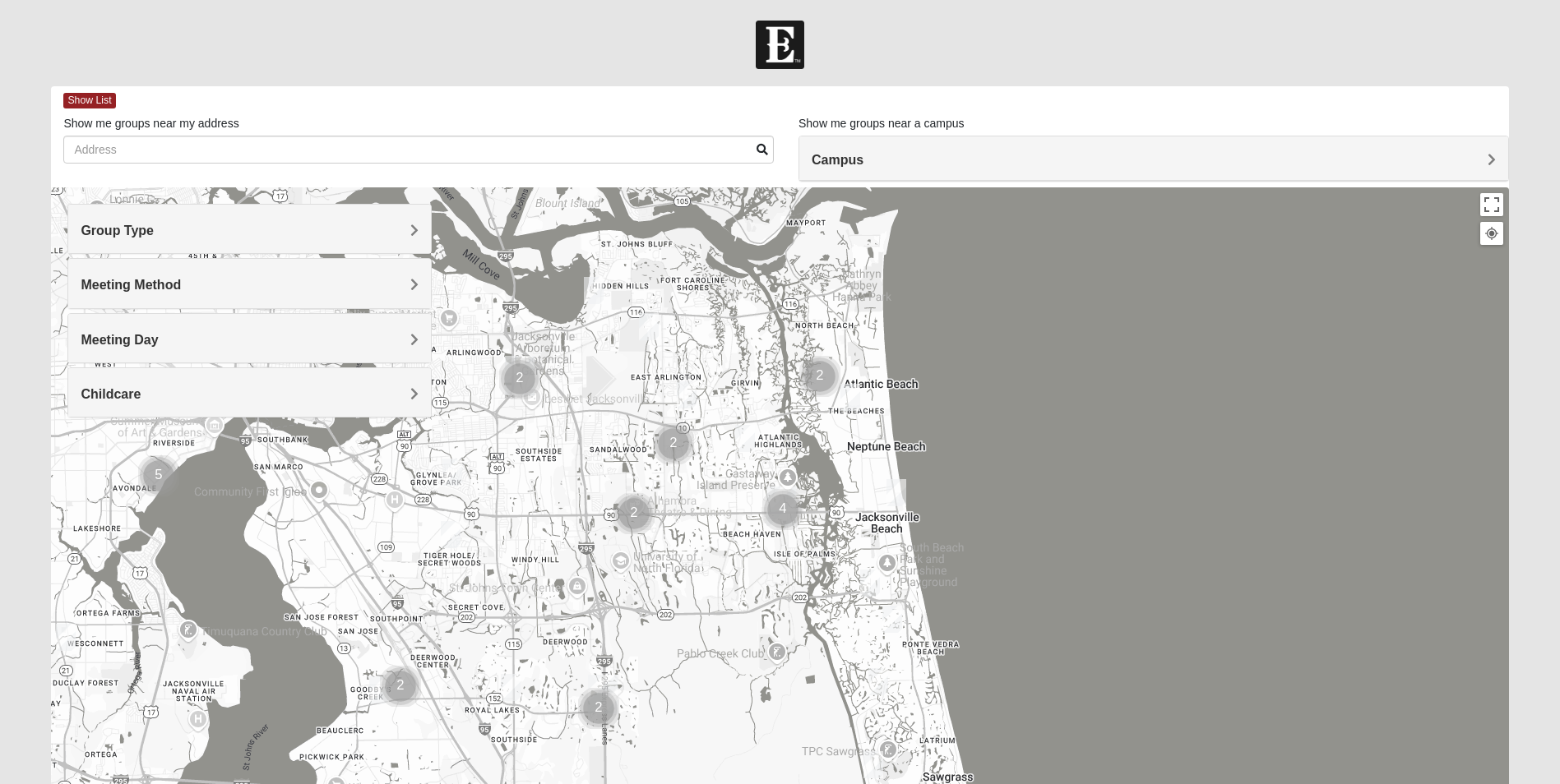
click at [1121, 167] on h4 "Campus" at bounding box center [1153, 159] width 684 height 15
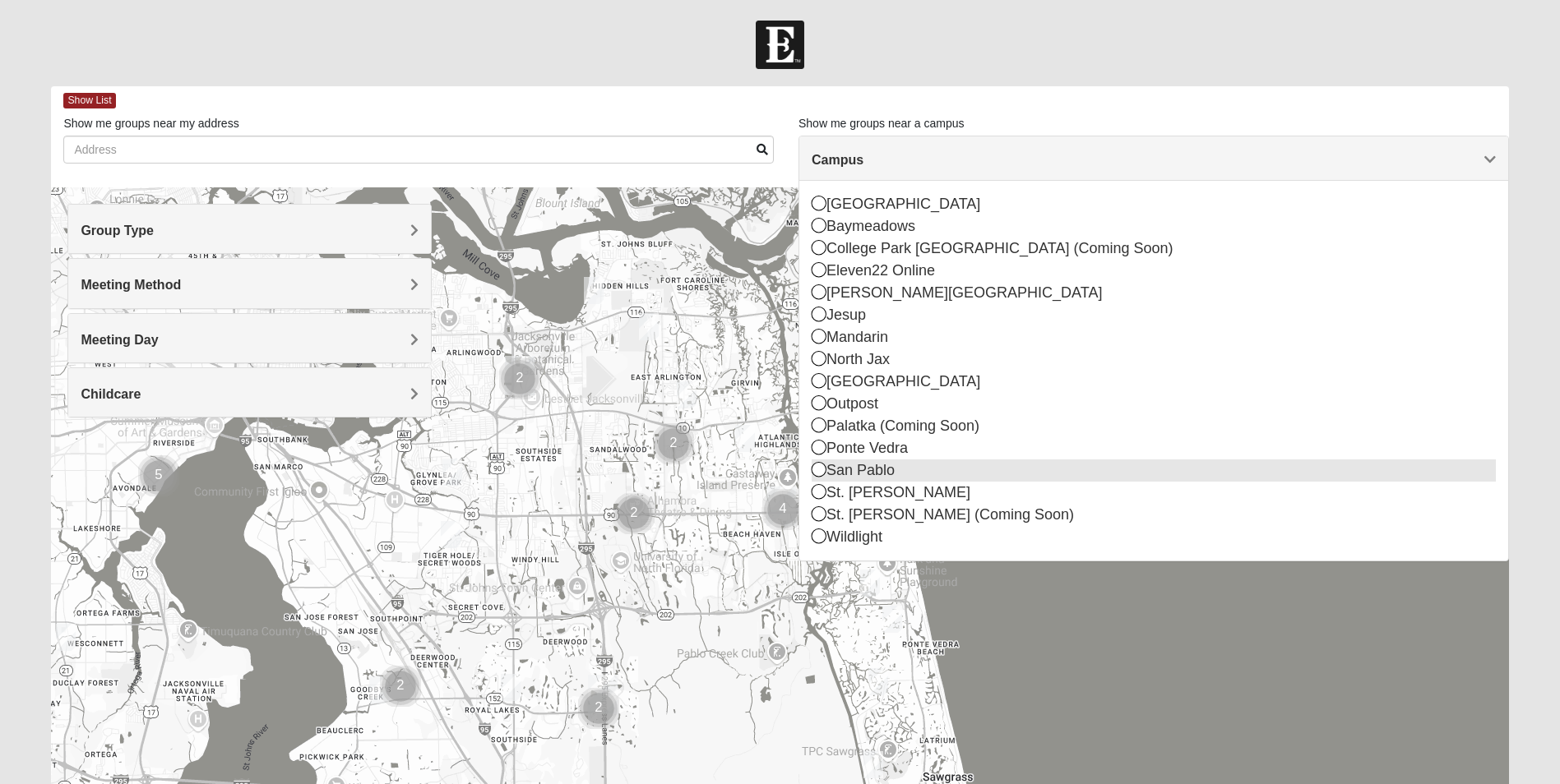
click at [996, 477] on div "San Pablo" at bounding box center [1153, 470] width 684 height 22
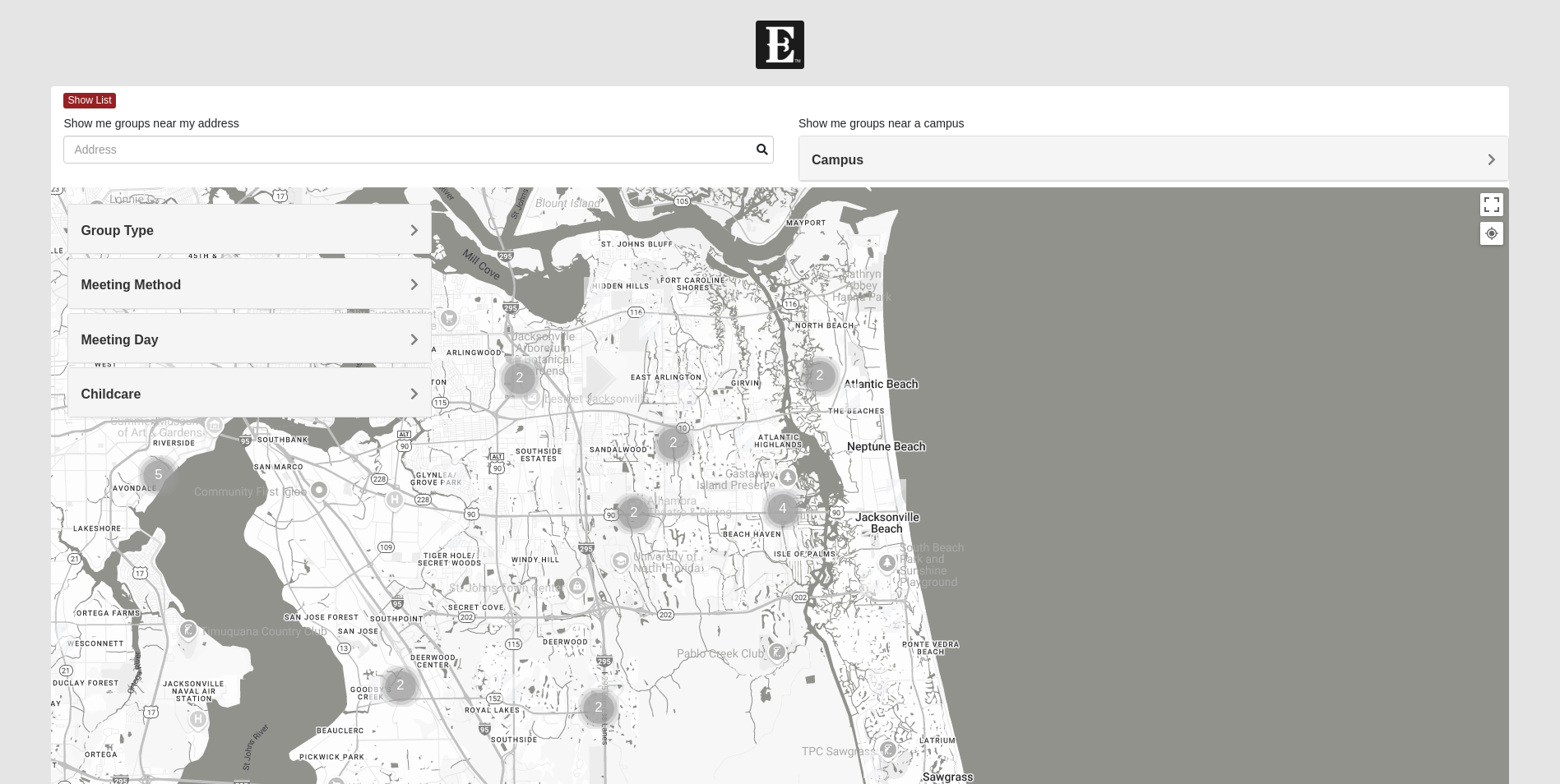
click at [781, 506] on img "Cluster of 4 groups" at bounding box center [783, 510] width 41 height 41
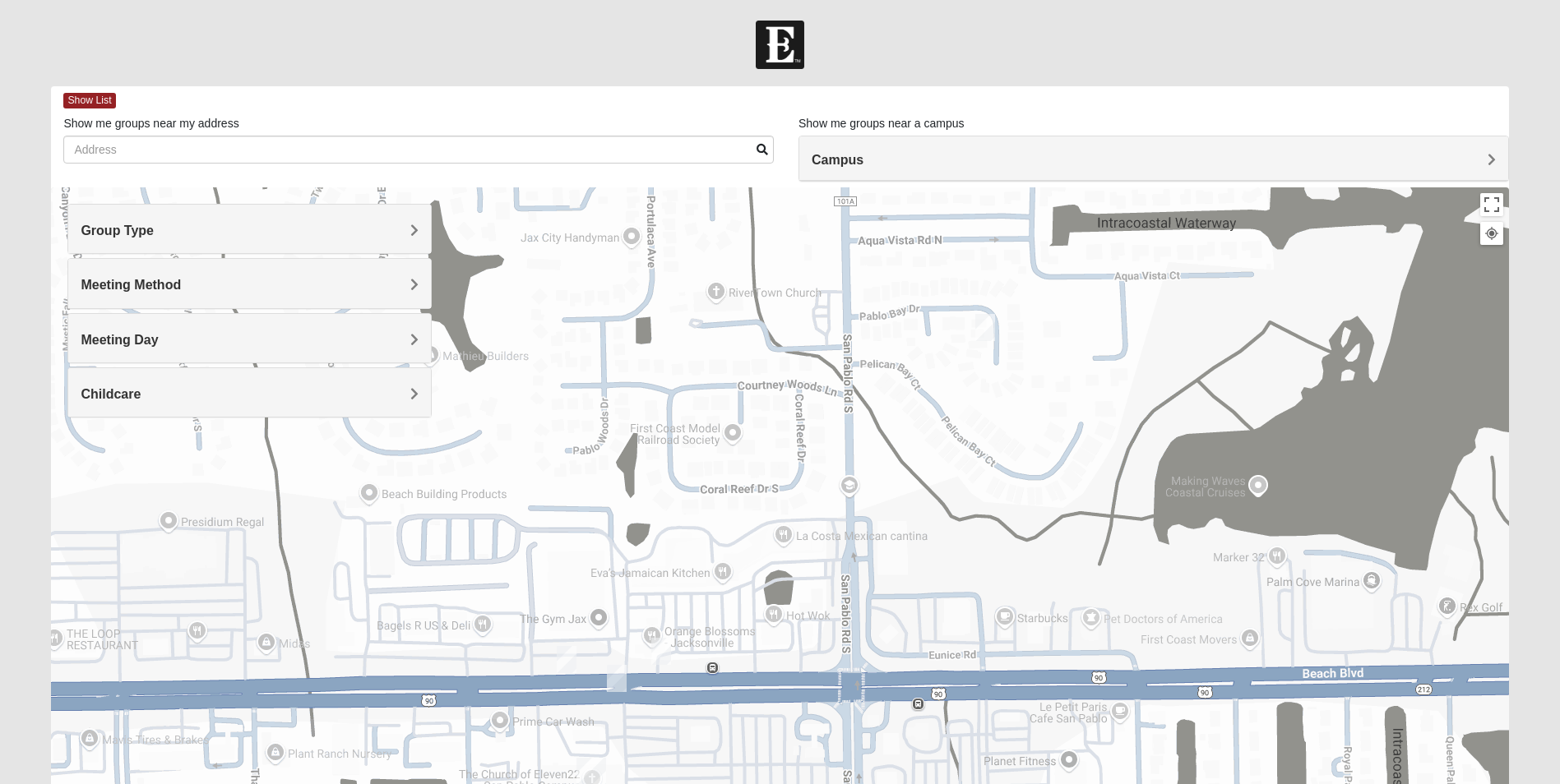
click at [568, 658] on img "On Campus Womens Batteh / Wagner 32250" at bounding box center [566, 659] width 20 height 27
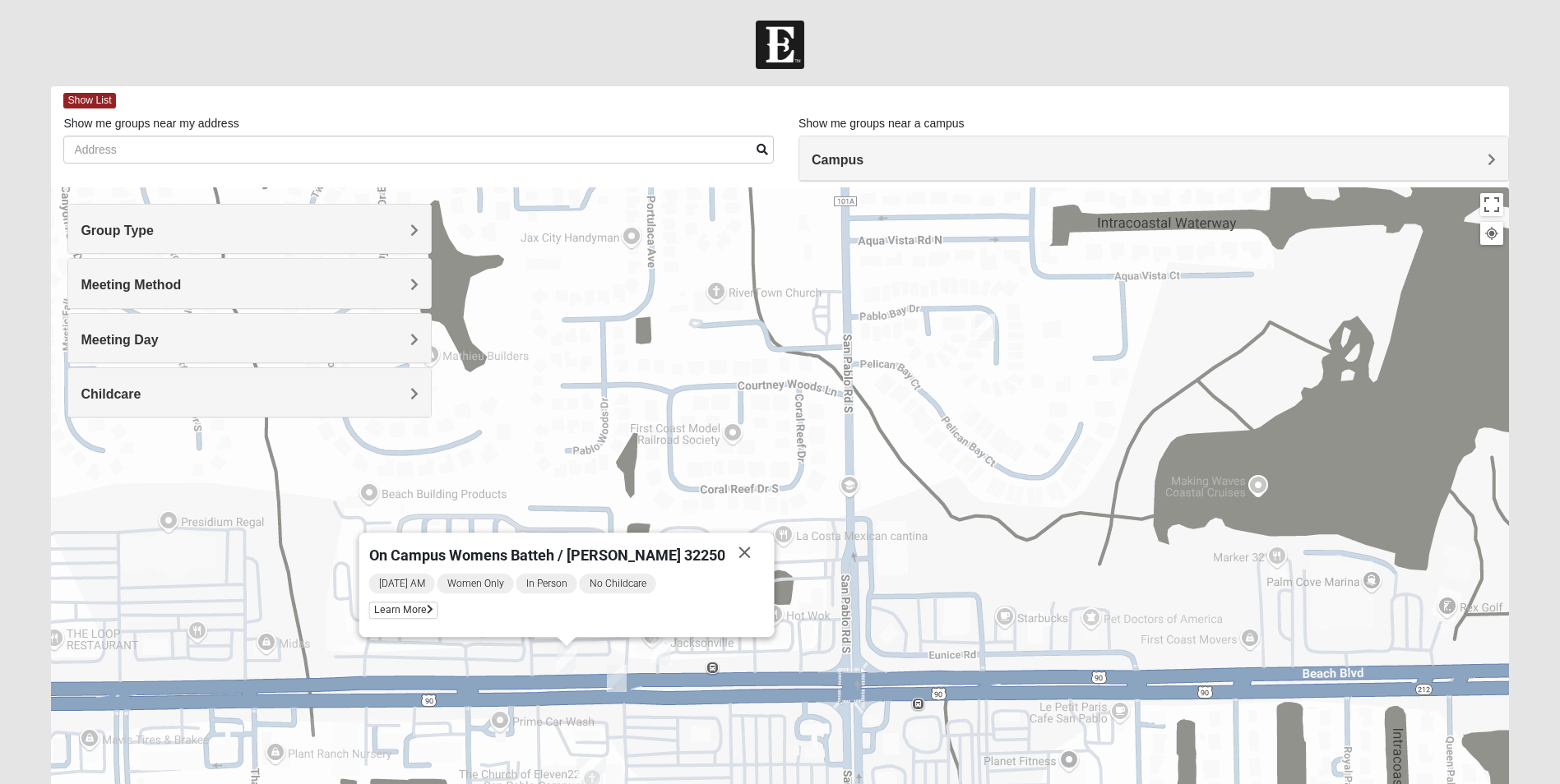
click at [462, 623] on div "Friday AM Women Only In Person No Childcare Learn More" at bounding box center [566, 599] width 396 height 55
click at [438, 613] on span "Learn More" at bounding box center [403, 610] width 69 height 17
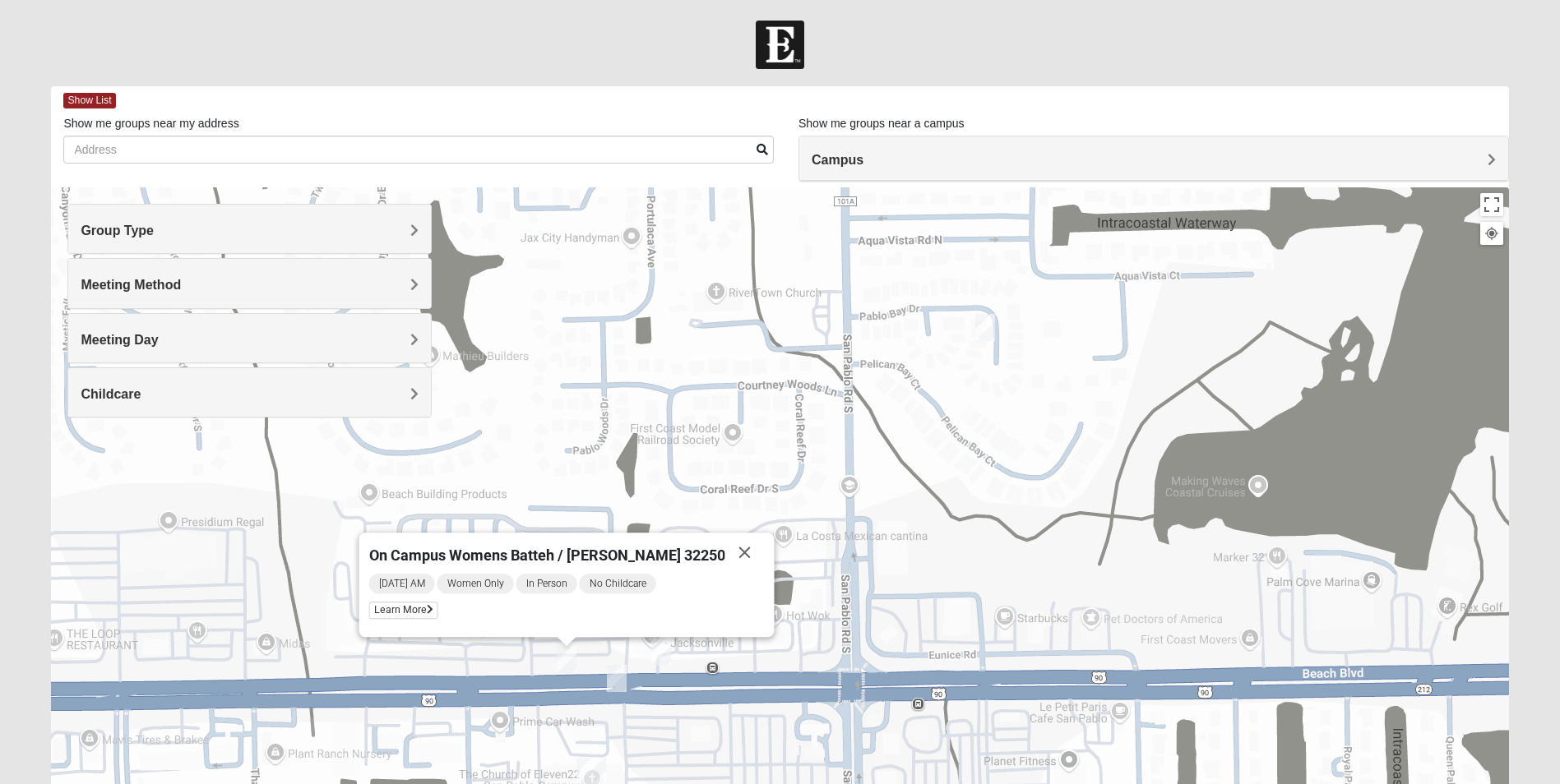
click at [665, 650] on img "On Campus Womens Smith 32250" at bounding box center [661, 651] width 20 height 27
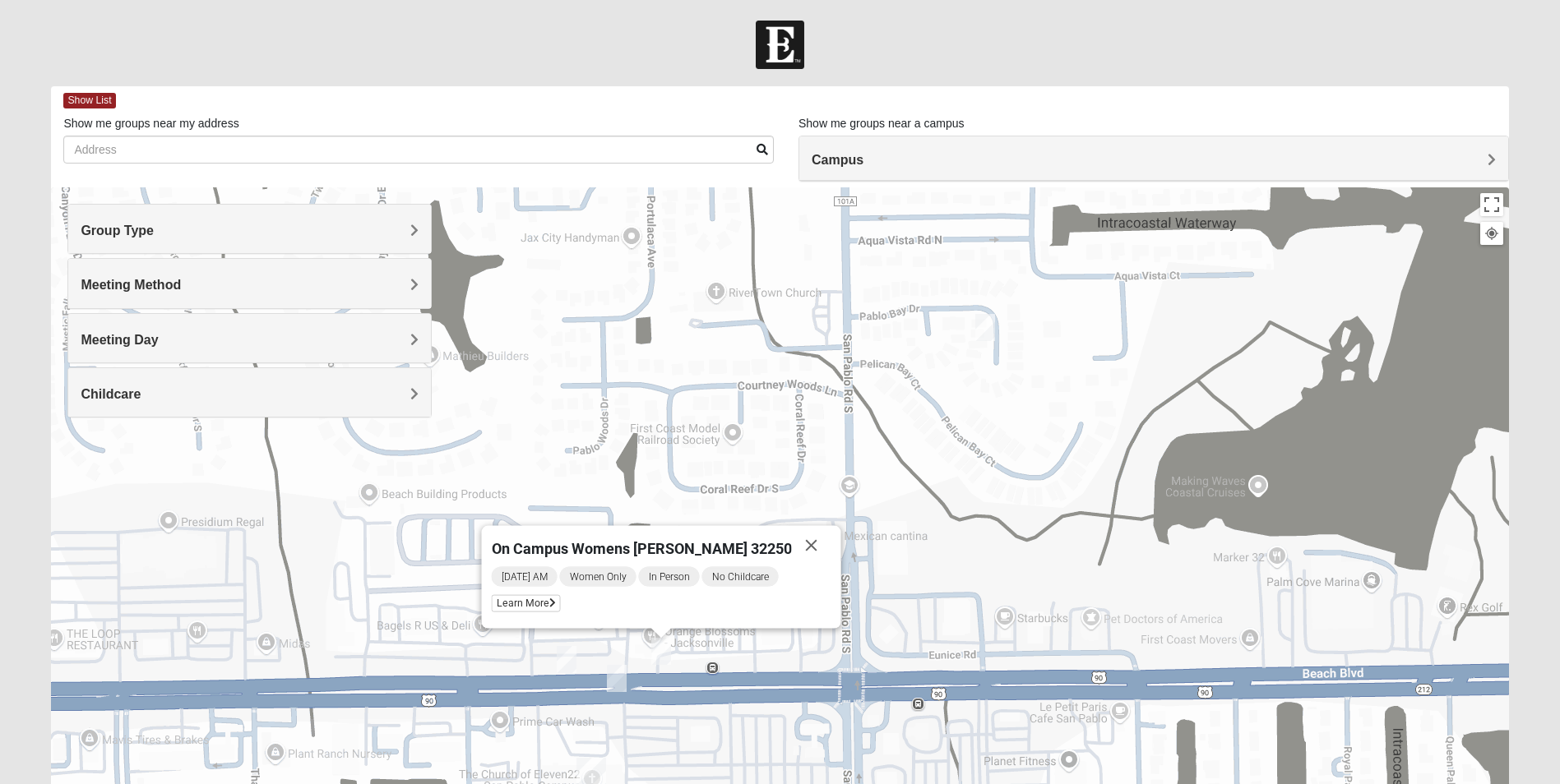
click at [620, 684] on img "On Campus Womens Manfredi 32250" at bounding box center [616, 678] width 20 height 27
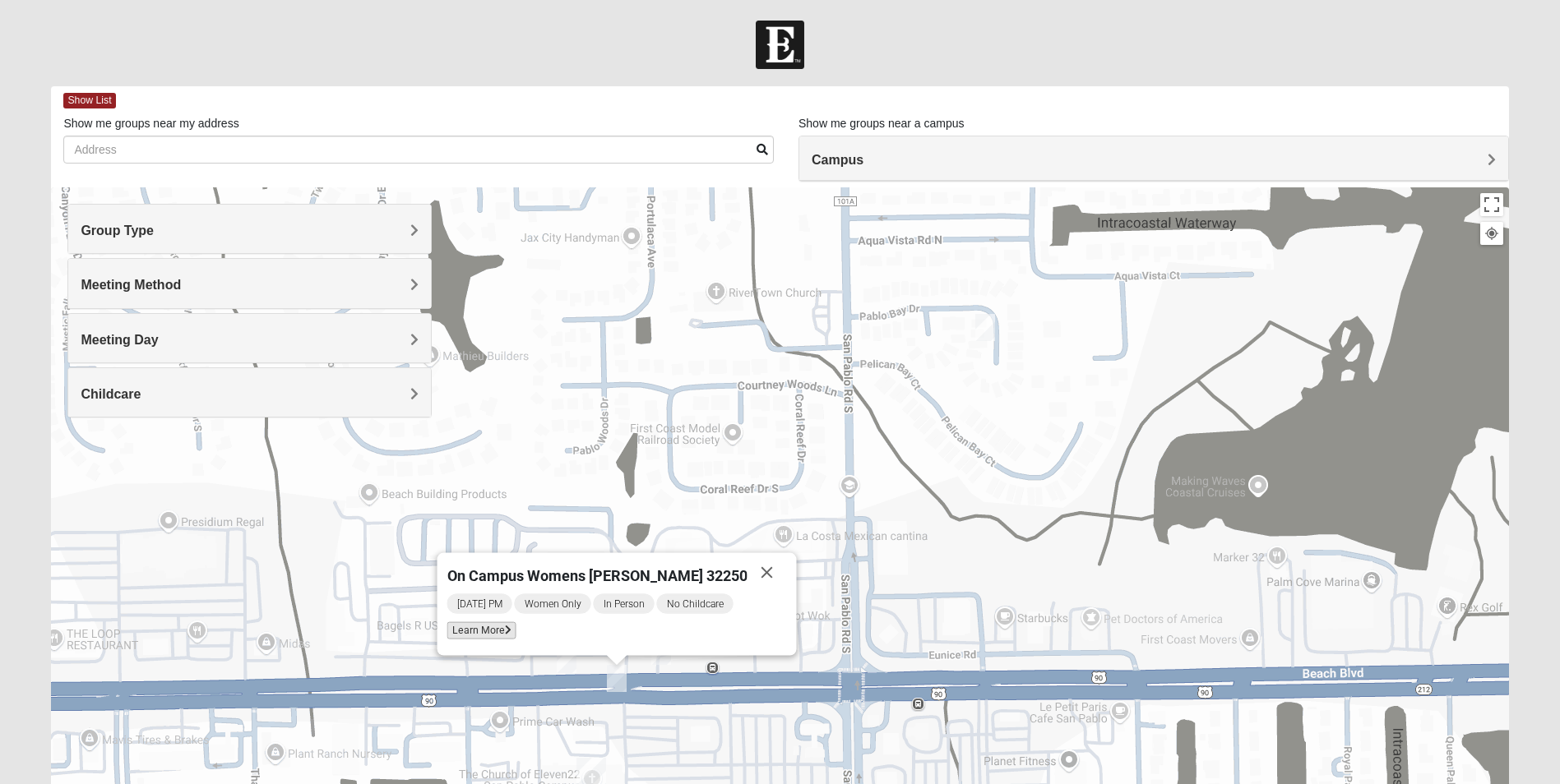
click at [510, 633] on span "Learn More" at bounding box center [482, 630] width 69 height 17
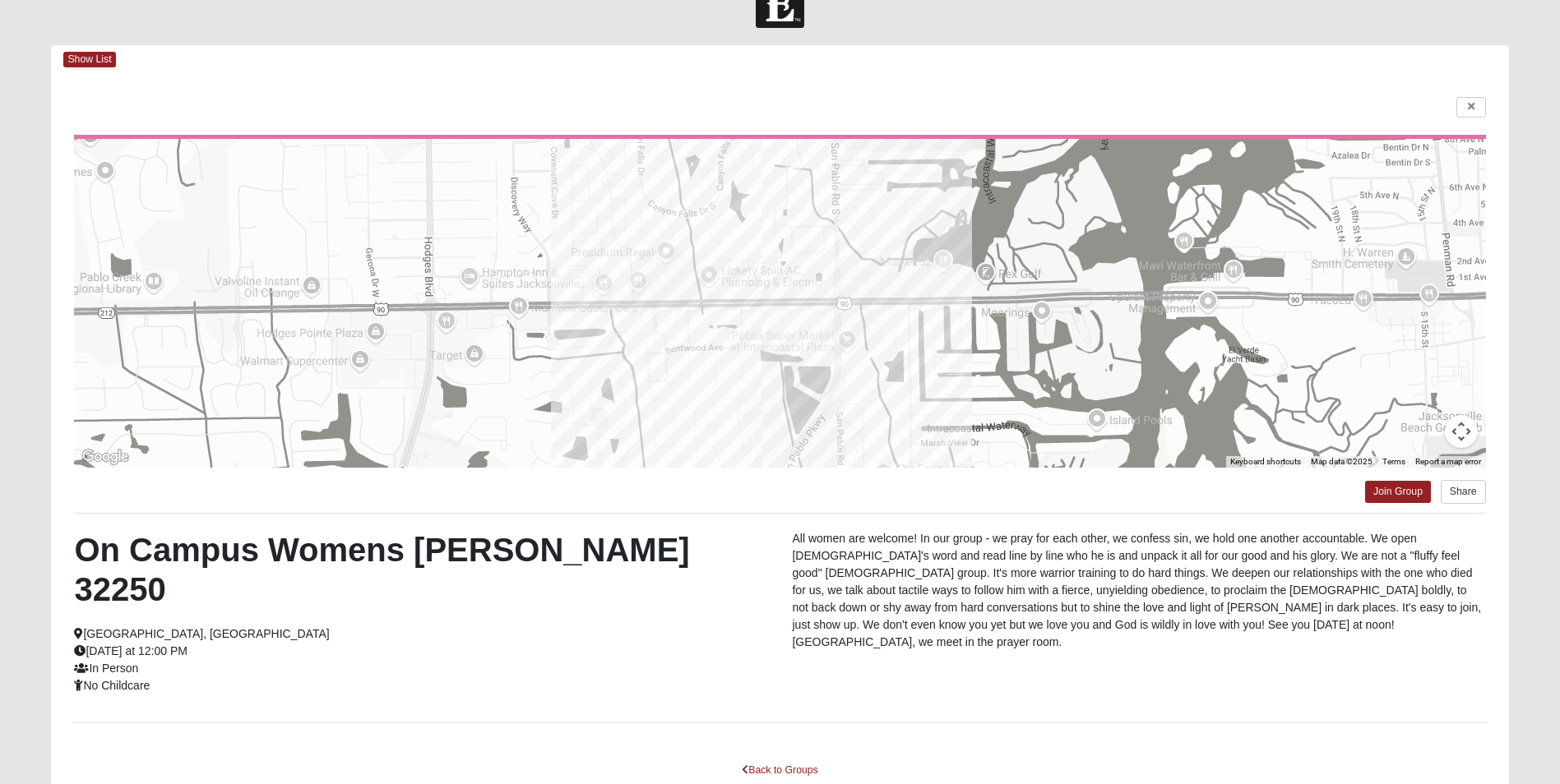
scroll to position [113, 0]
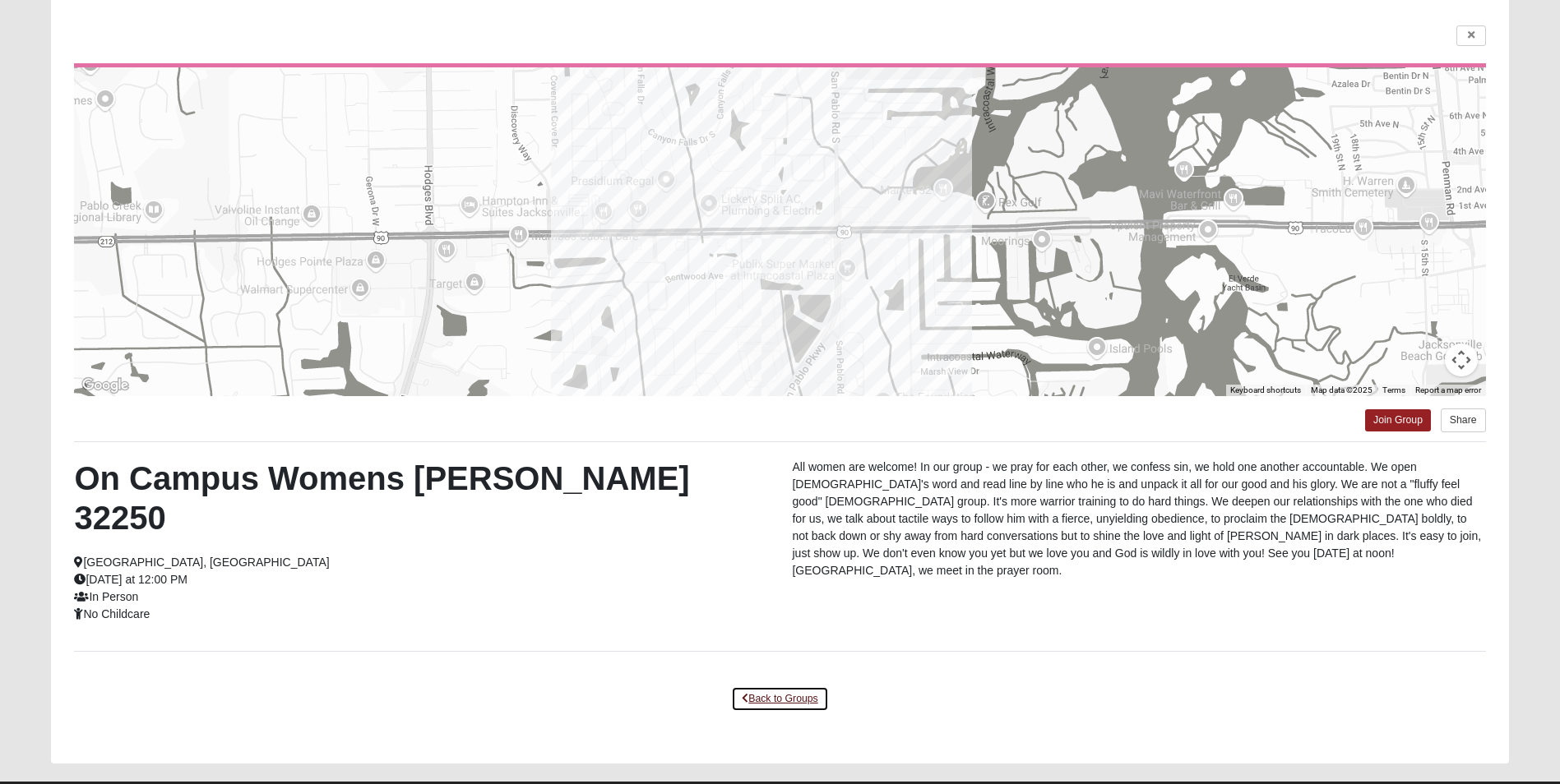
click at [786, 686] on link "Back to Groups" at bounding box center [779, 698] width 97 height 26
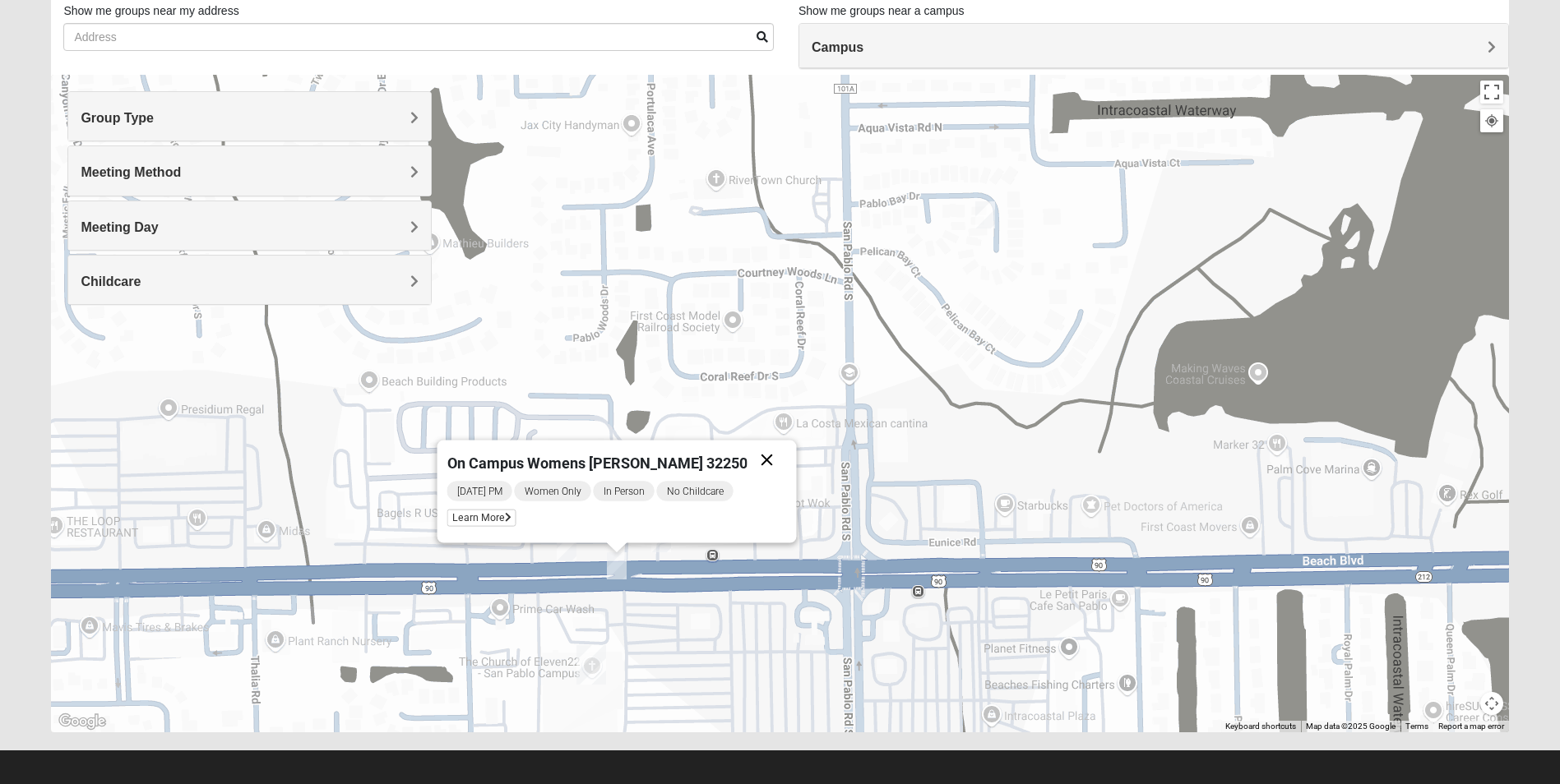
click at [755, 463] on button "Close" at bounding box center [767, 460] width 39 height 39
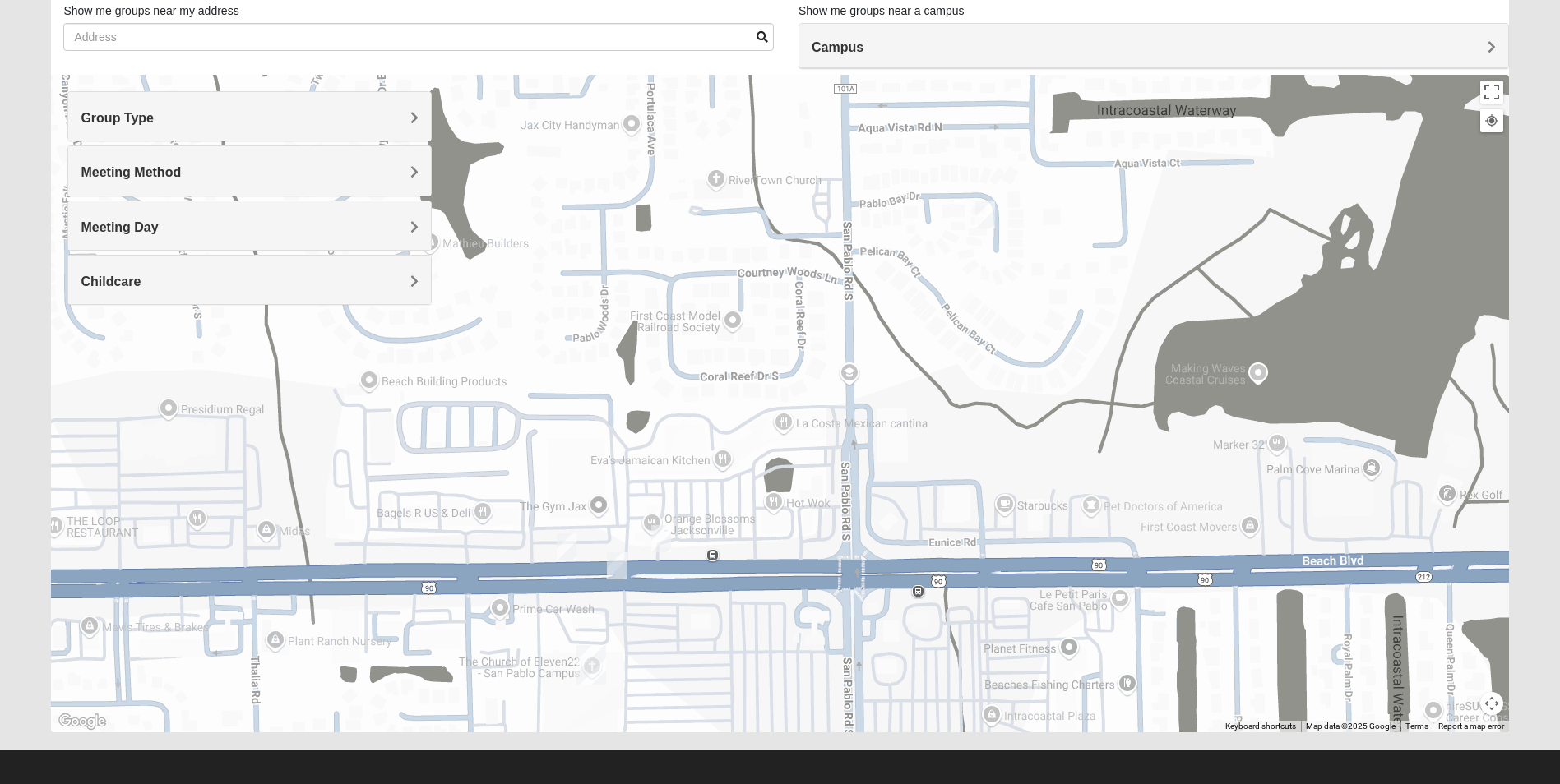
click at [664, 545] on img "On Campus Womens Smith 32250" at bounding box center [661, 538] width 20 height 27
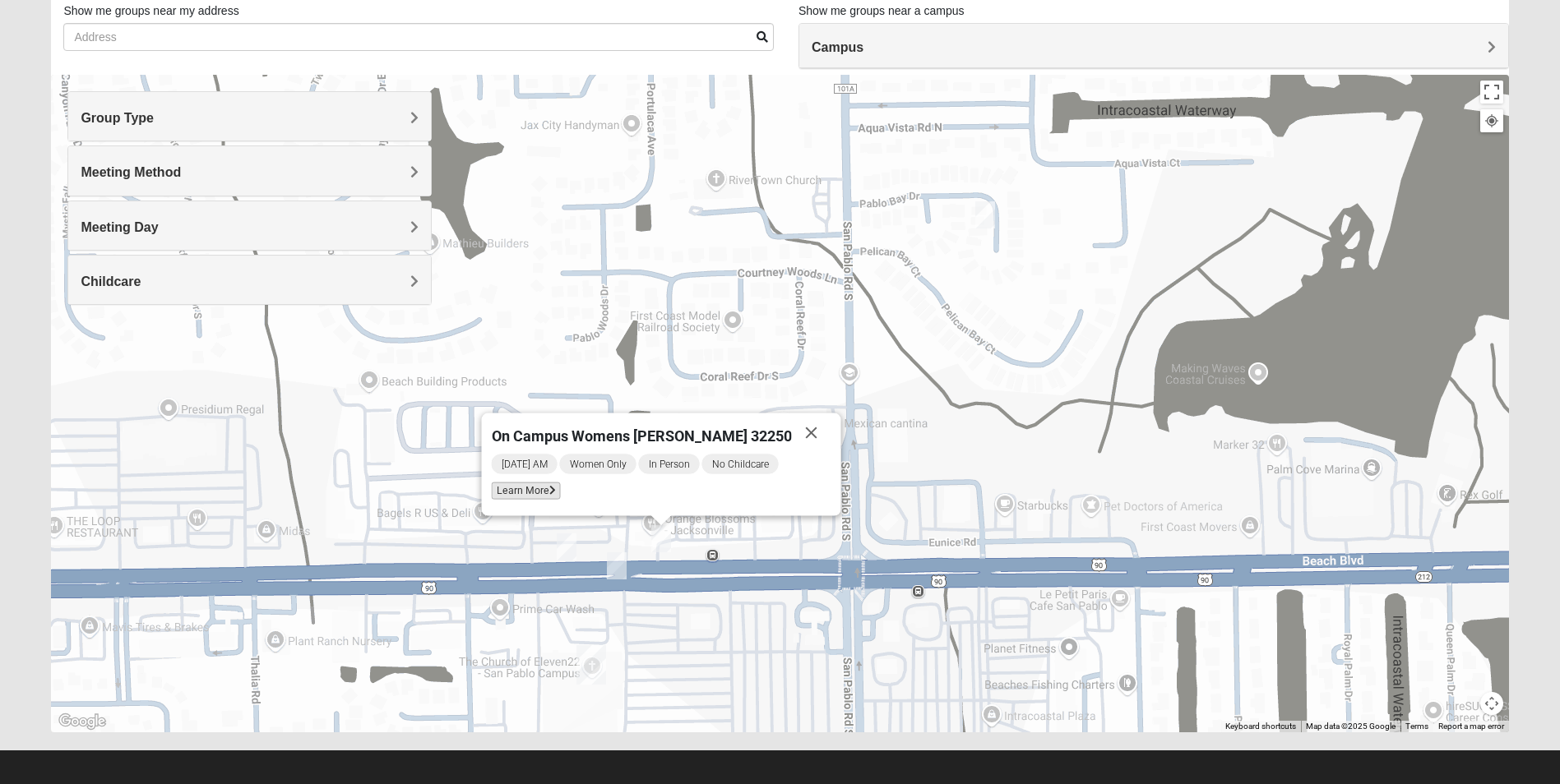
click at [556, 493] on icon at bounding box center [552, 490] width 6 height 10
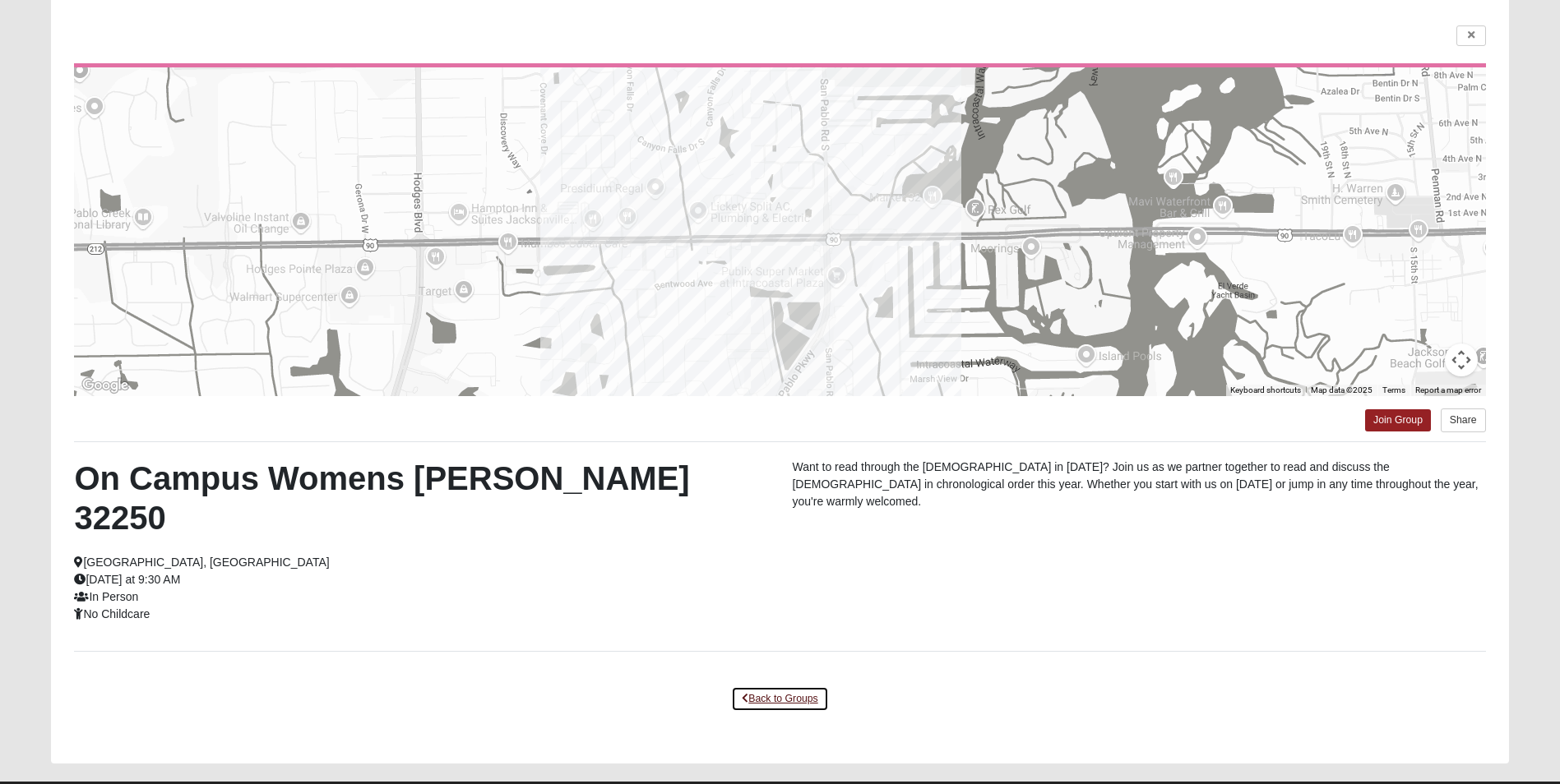
click at [799, 686] on link "Back to Groups" at bounding box center [779, 698] width 97 height 26
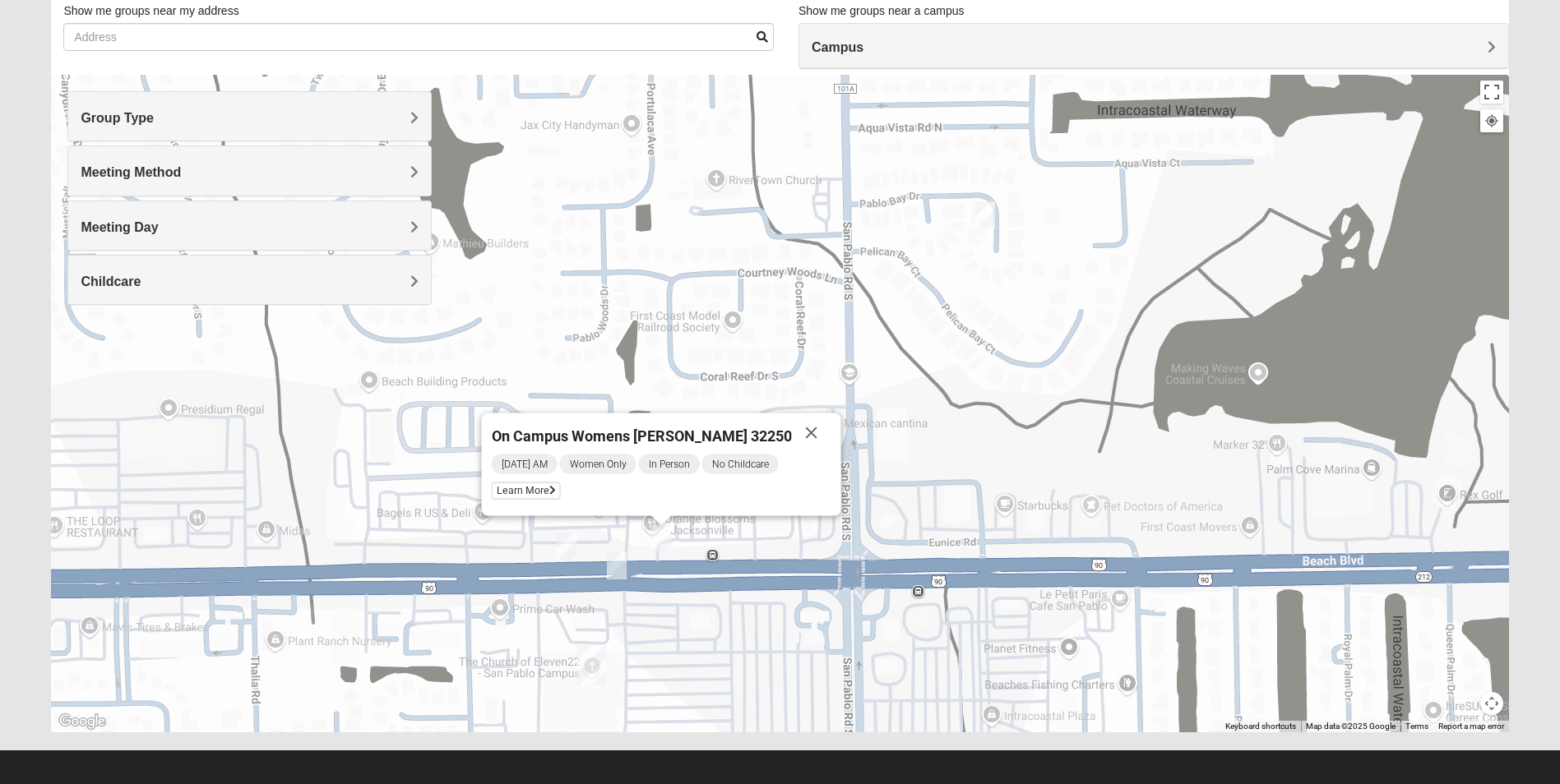
click at [561, 550] on img "On Campus Womens Batteh / Wagner 32250" at bounding box center [566, 546] width 20 height 27
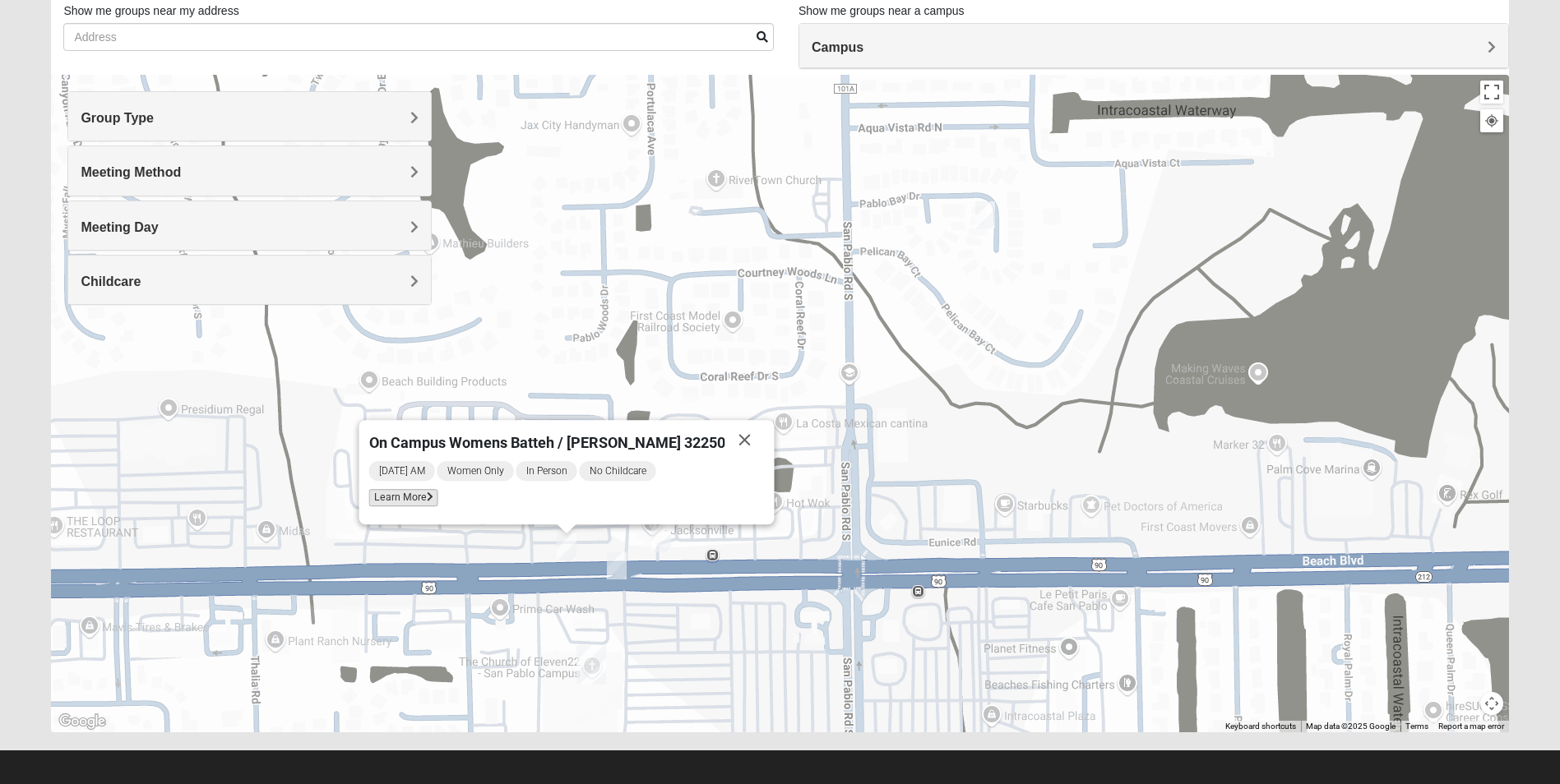
click at [438, 499] on span "Learn More" at bounding box center [403, 497] width 69 height 17
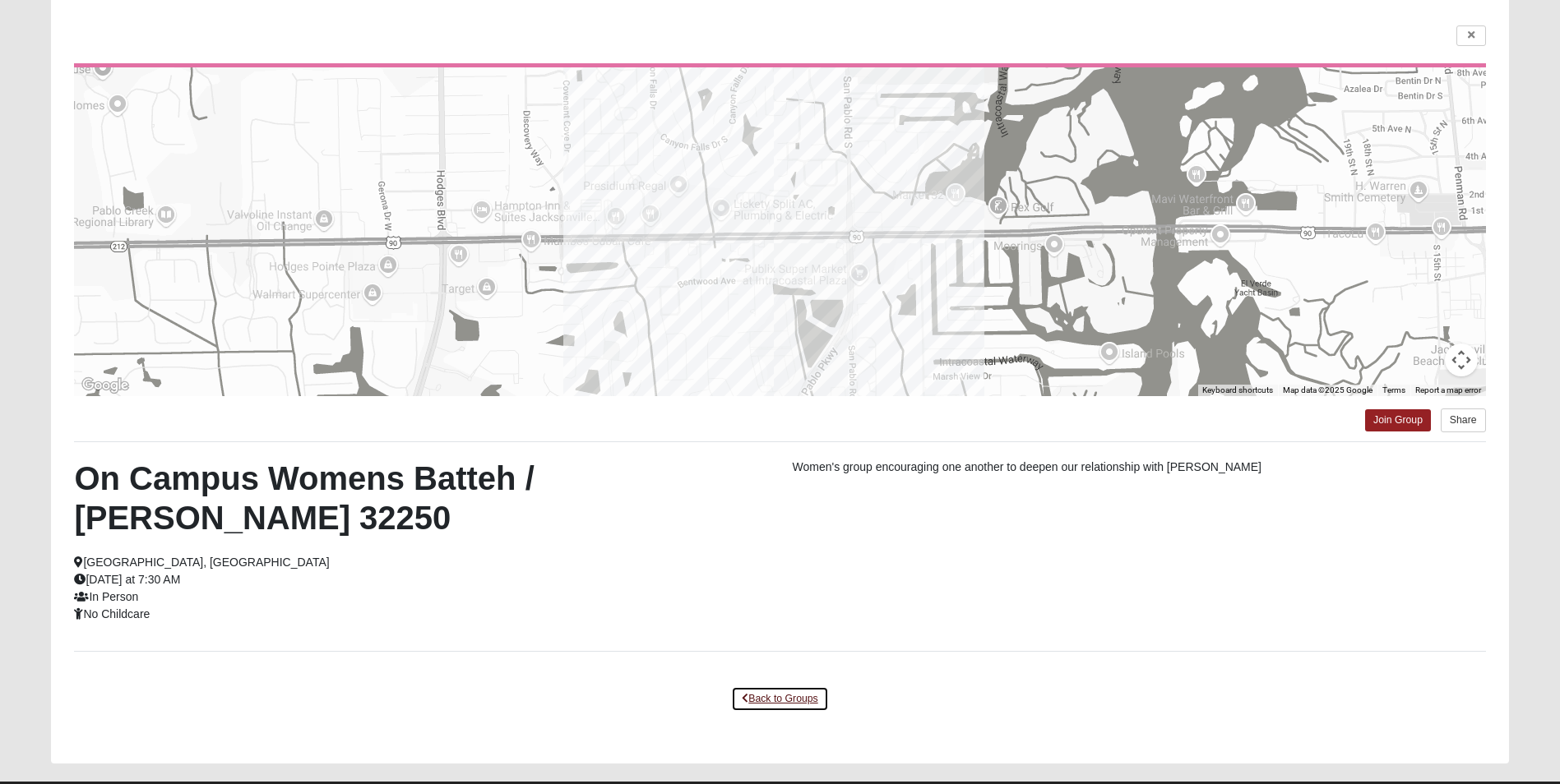
click at [801, 686] on link "Back to Groups" at bounding box center [779, 698] width 97 height 26
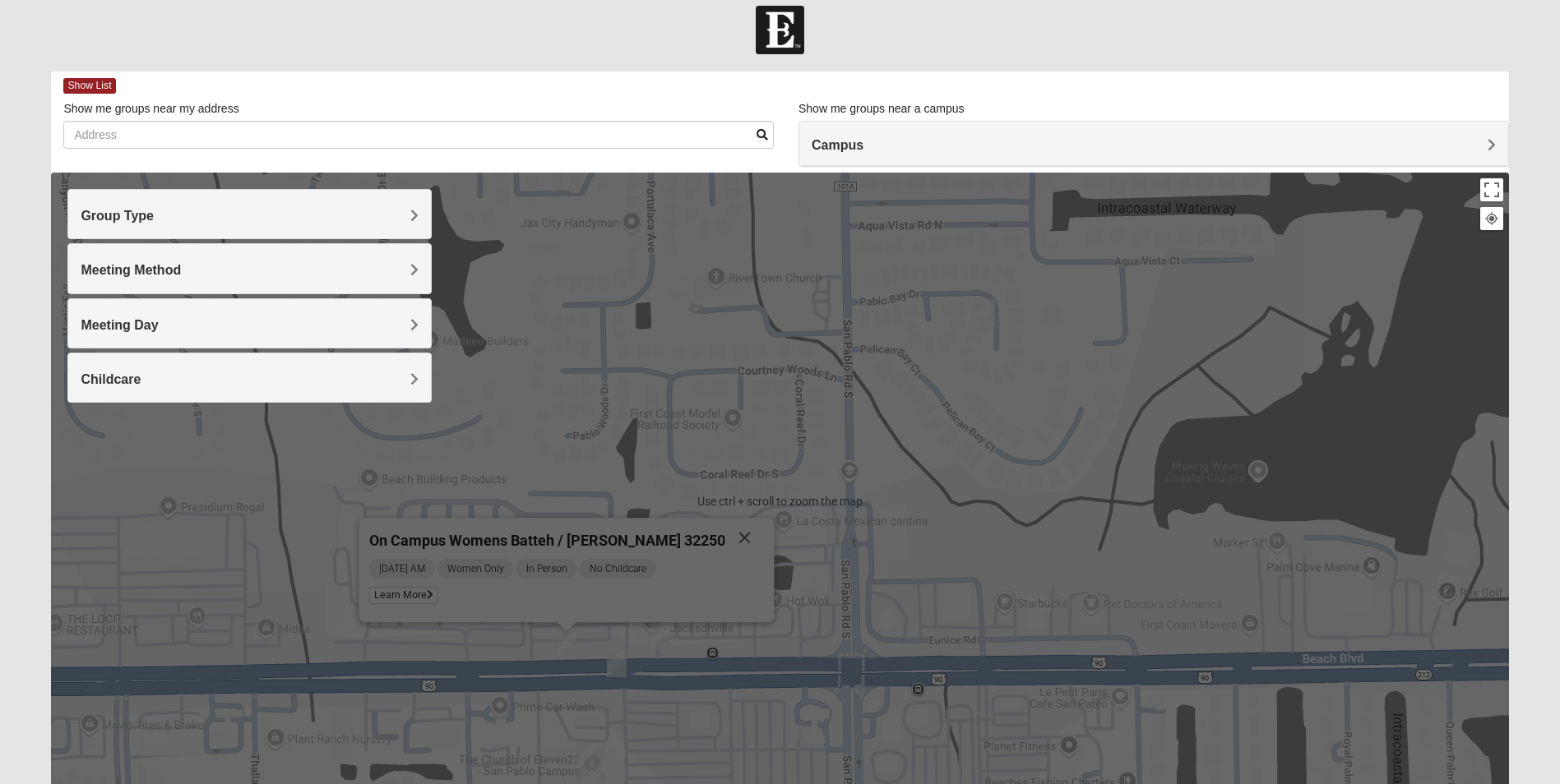
scroll to position [0, 0]
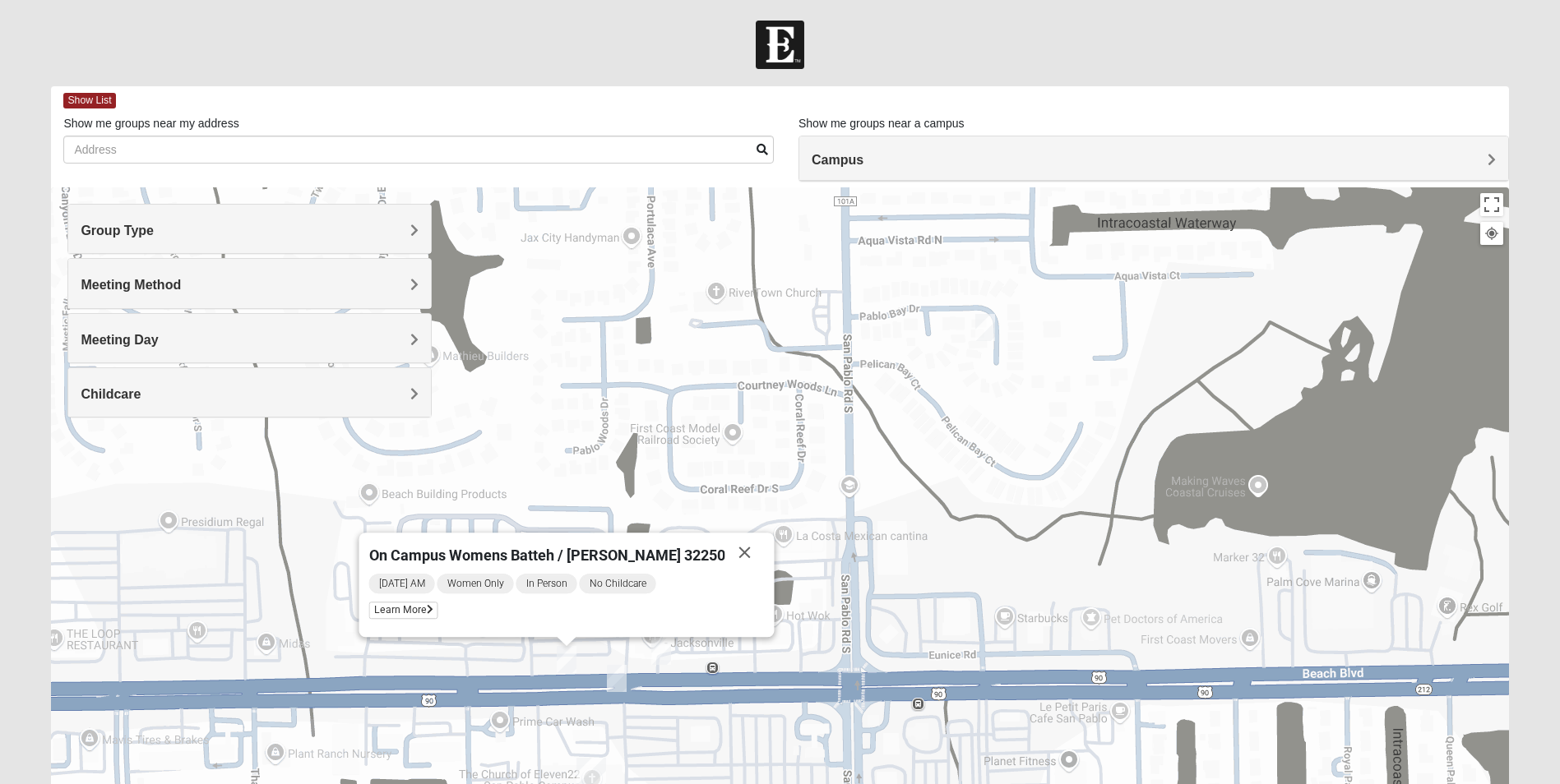
click at [982, 335] on img "Womens Hullinger 32224" at bounding box center [985, 328] width 20 height 27
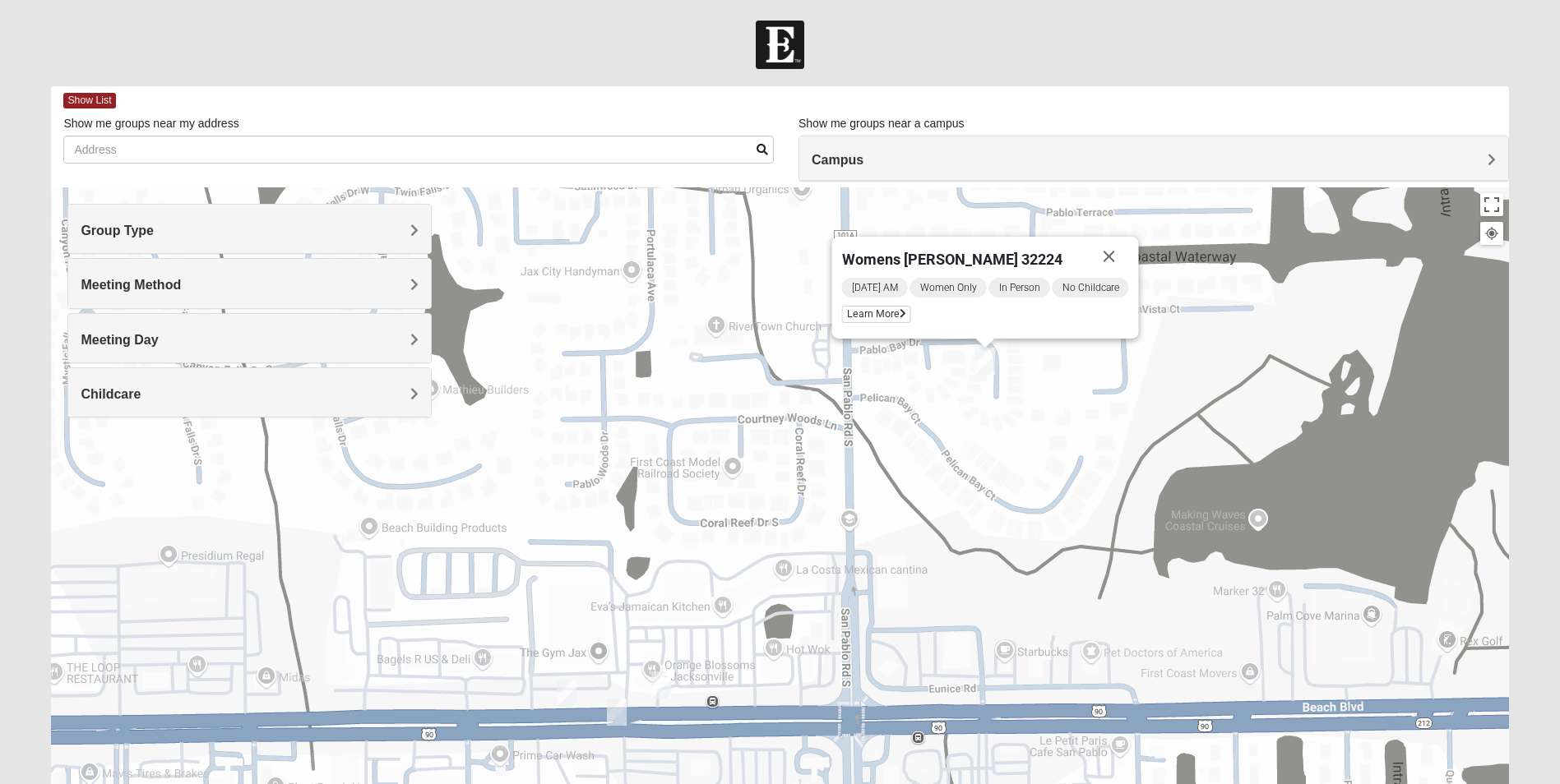
click at [891, 323] on div "Saturday AM Women Only In Person No Childcare Learn More" at bounding box center [985, 302] width 287 height 53
click at [891, 315] on span "Learn More" at bounding box center [876, 313] width 69 height 17
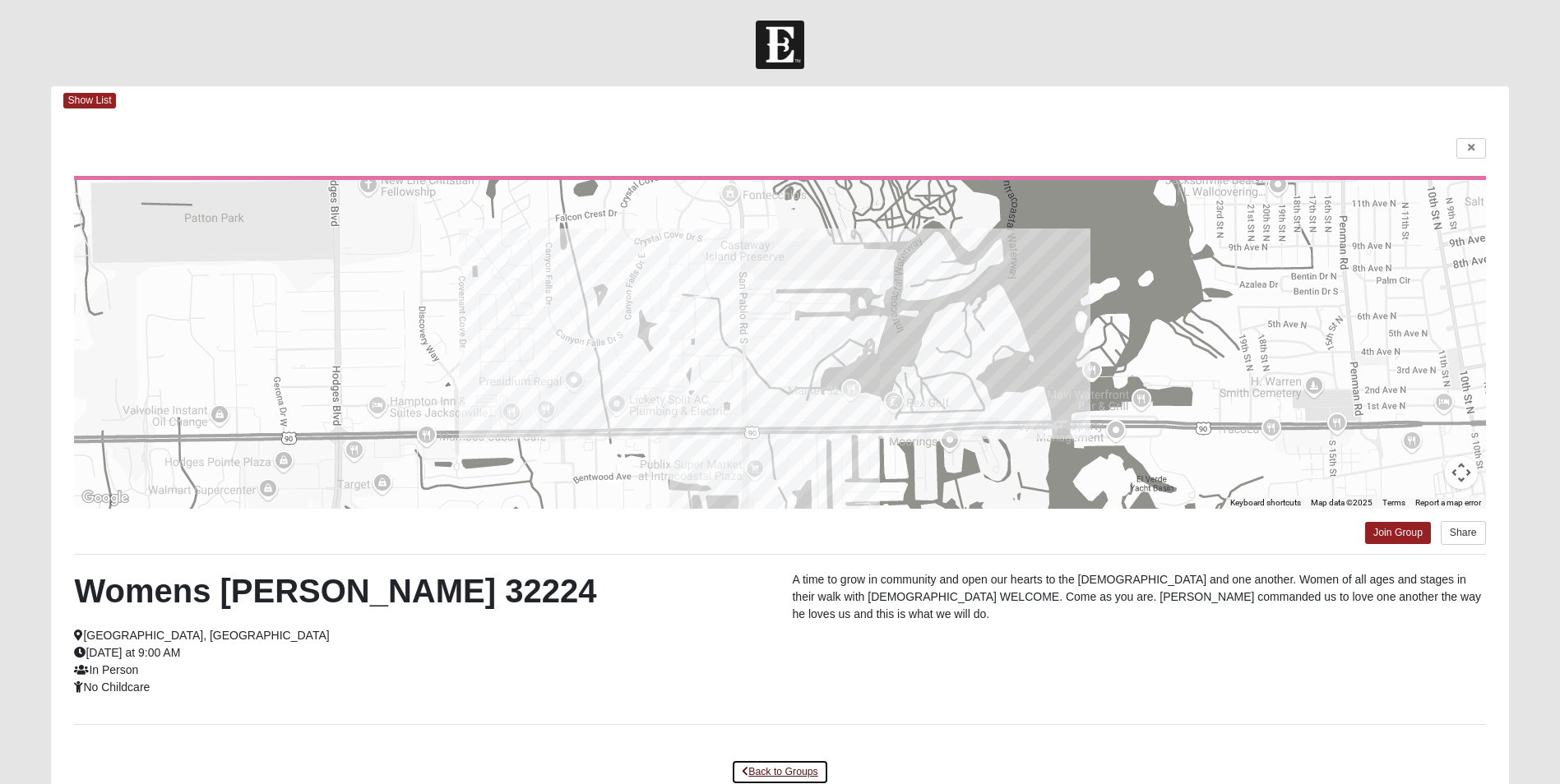
click at [800, 771] on link "Back to Groups" at bounding box center [779, 771] width 97 height 26
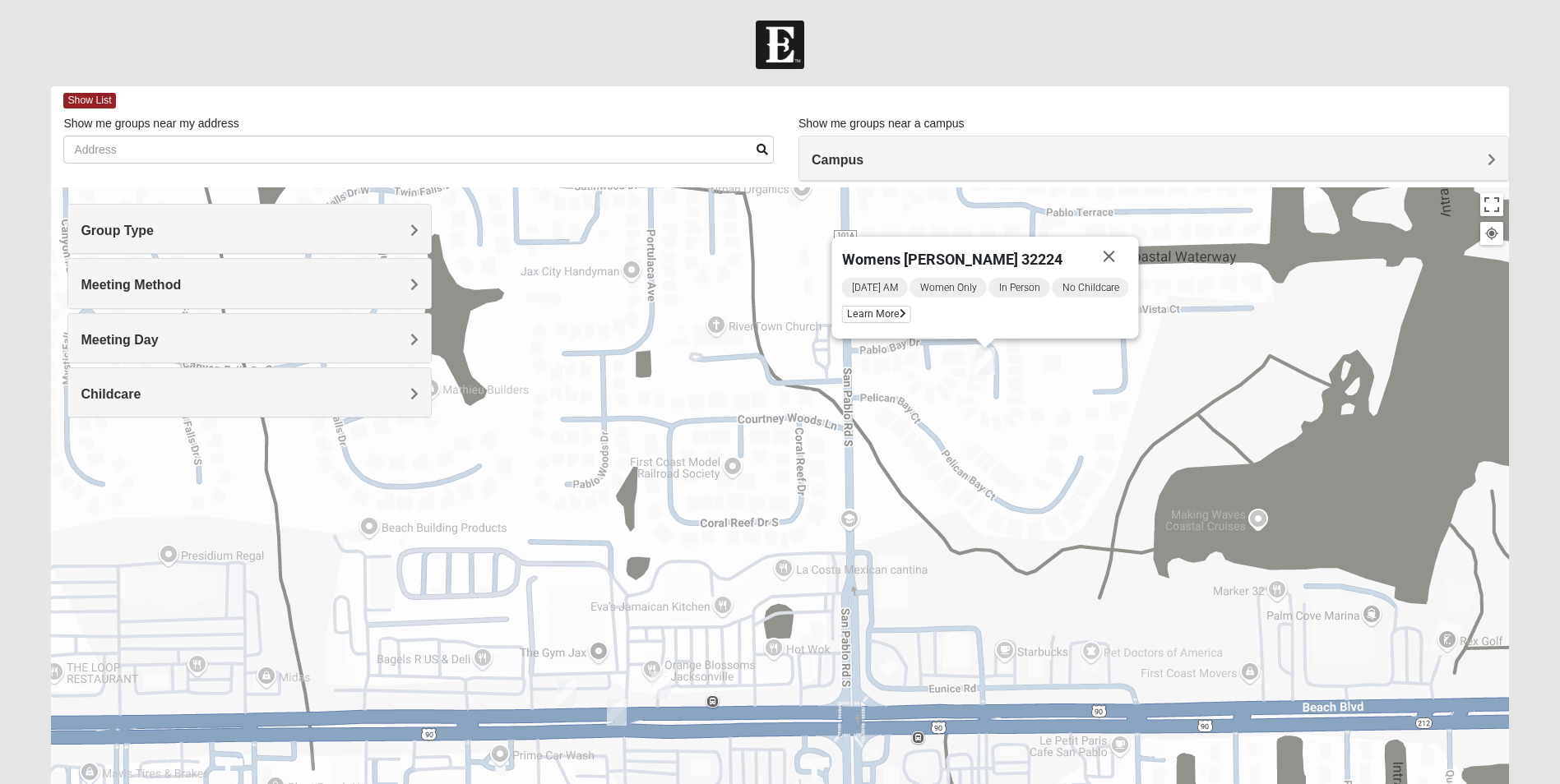
click at [669, 681] on img "On Campus Womens Smith 32250" at bounding box center [661, 685] width 20 height 27
